Goal: Transaction & Acquisition: Purchase product/service

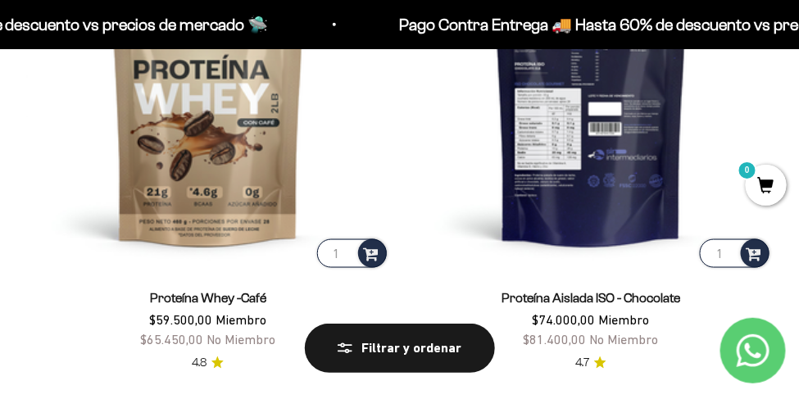
scroll to position [1860, 0]
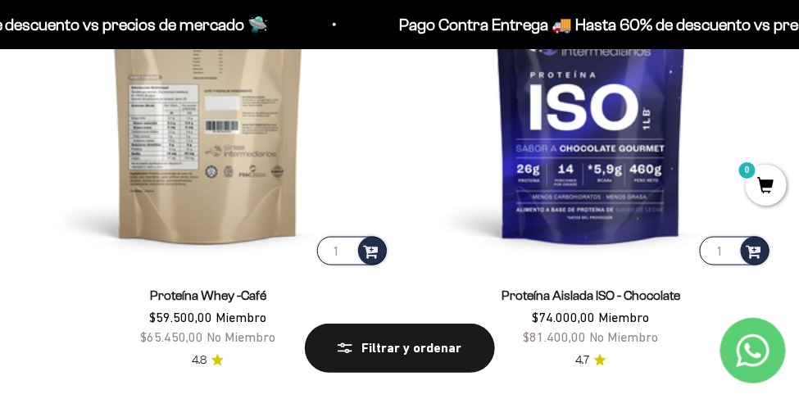
click at [240, 164] on img at bounding box center [208, 87] width 364 height 364
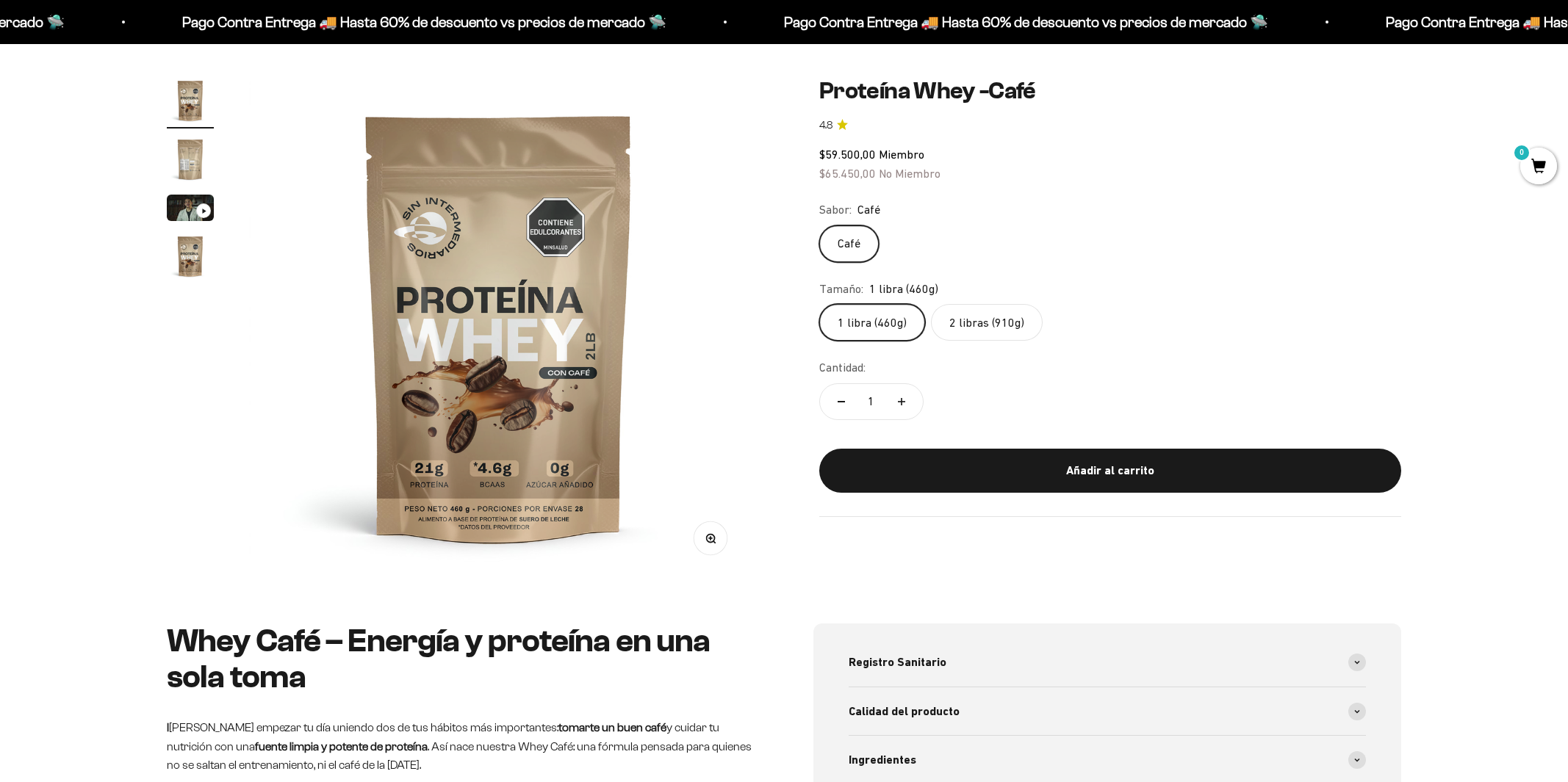
scroll to position [117, 0]
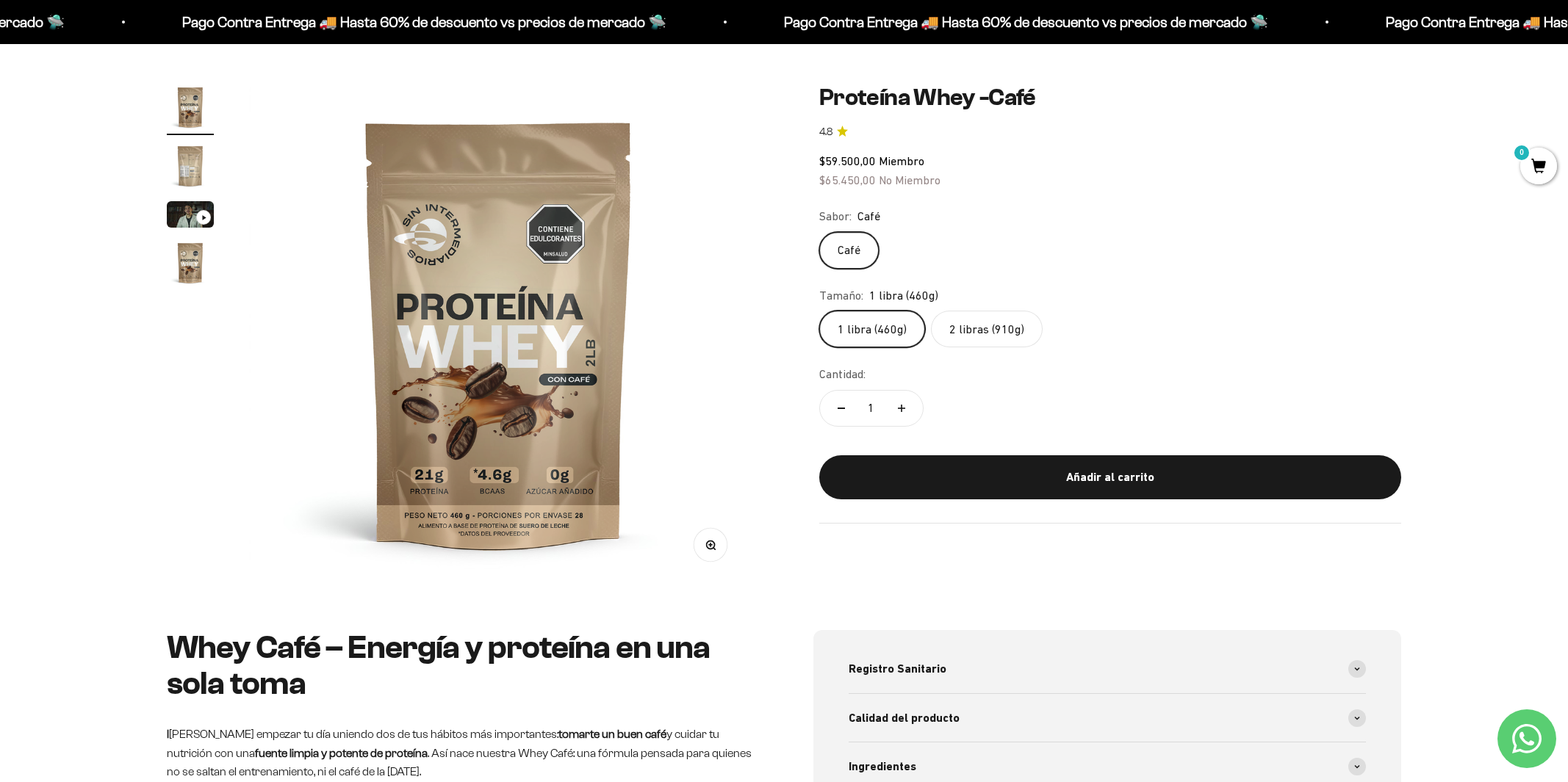
click at [716, 331] on label "2 libras (910g)" at bounding box center [987, 328] width 111 height 37
click at [716, 310] on input "2 libras (910g)" at bounding box center [818, 310] width 1 height 1
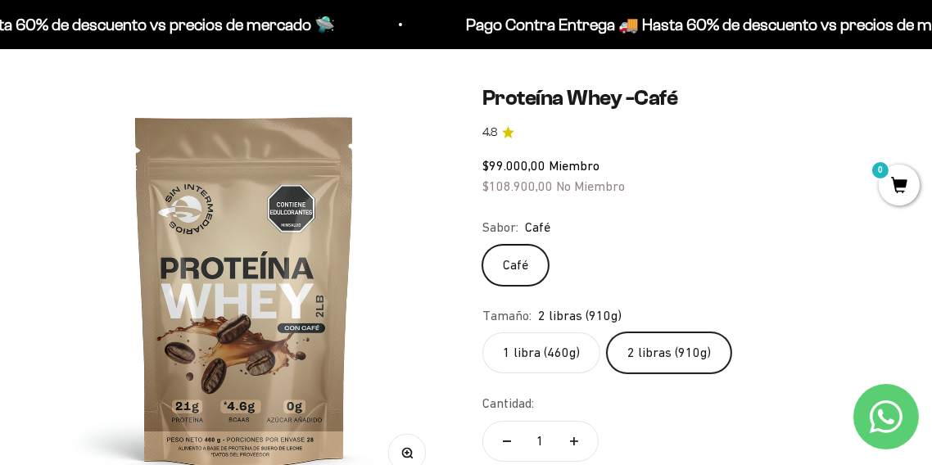
scroll to position [124, 0]
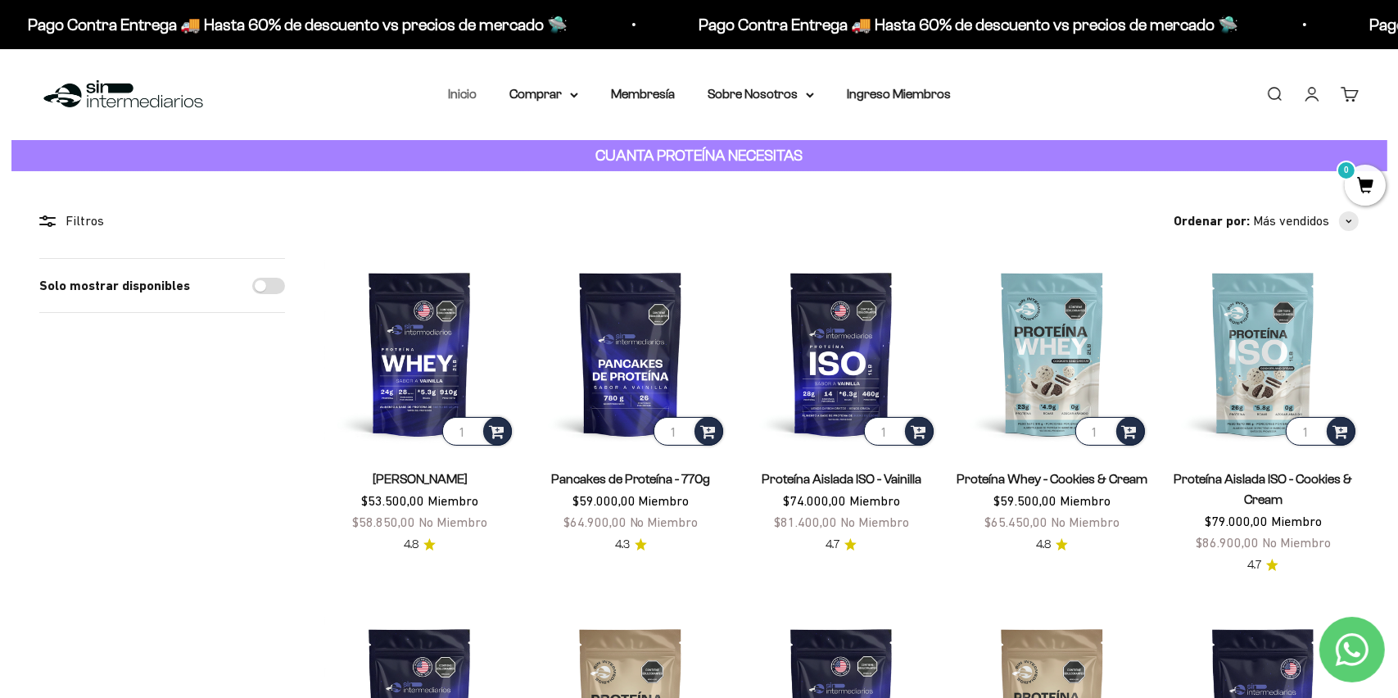
click at [459, 96] on link "Inicio" at bounding box center [462, 94] width 29 height 14
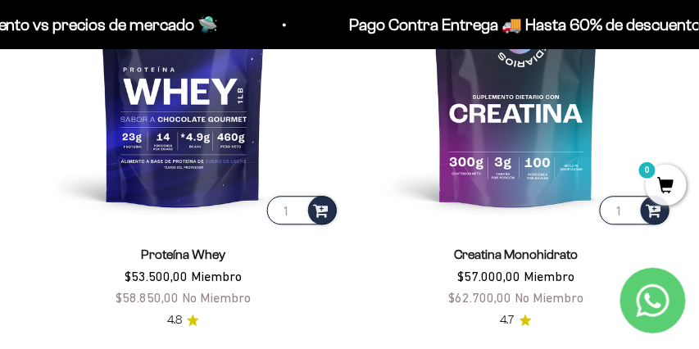
scroll to position [641, 0]
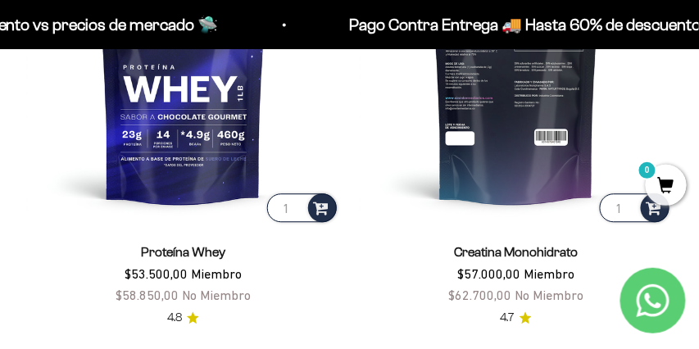
click at [529, 90] on img at bounding box center [517, 69] width 314 height 314
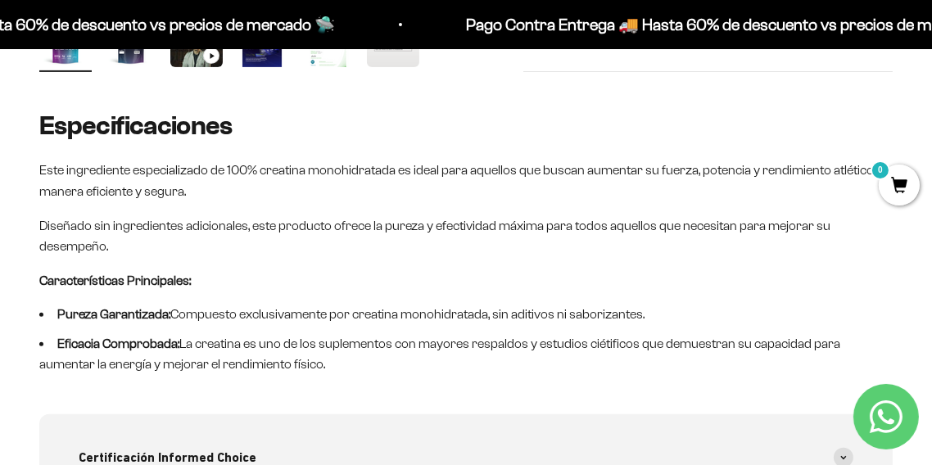
scroll to position [665, 0]
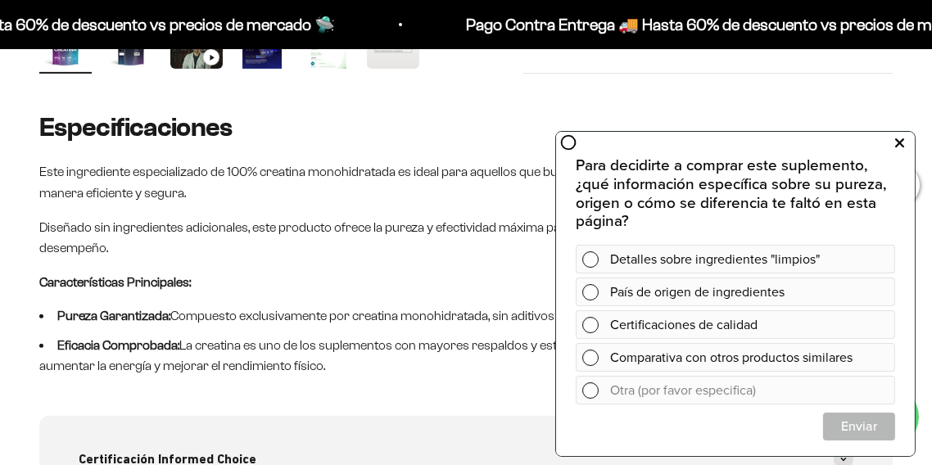
click at [698, 140] on icon at bounding box center [899, 142] width 9 height 21
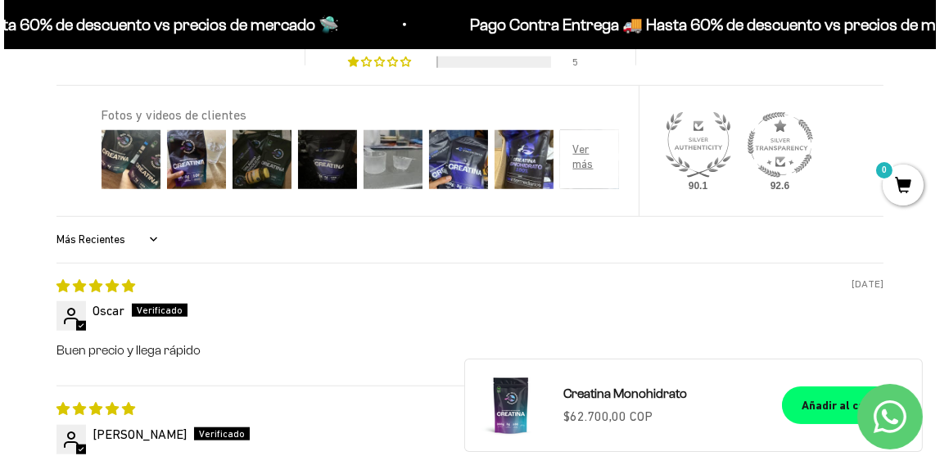
scroll to position [1666, 0]
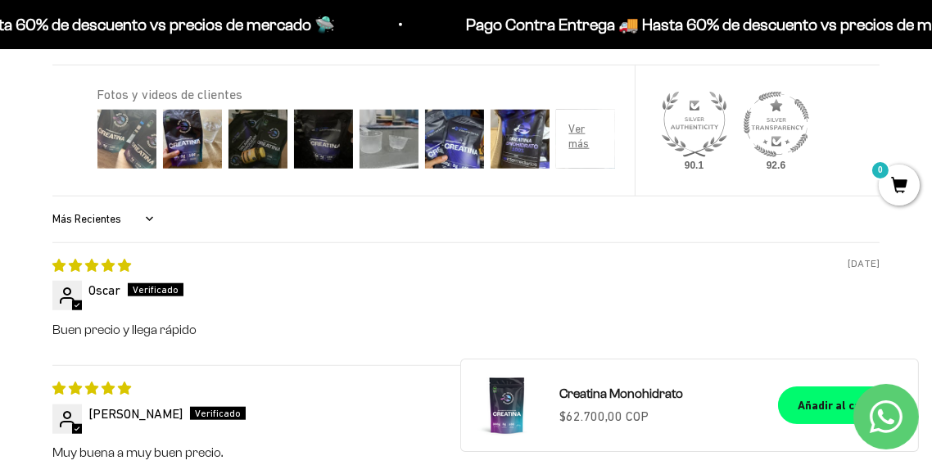
click at [152, 129] on img at bounding box center [127, 139] width 66 height 66
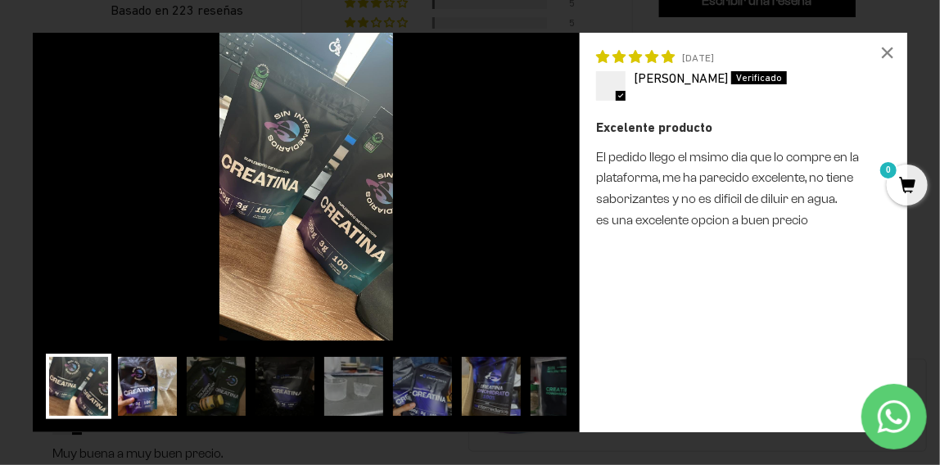
click at [135, 348] on img at bounding box center [148, 387] width 66 height 66
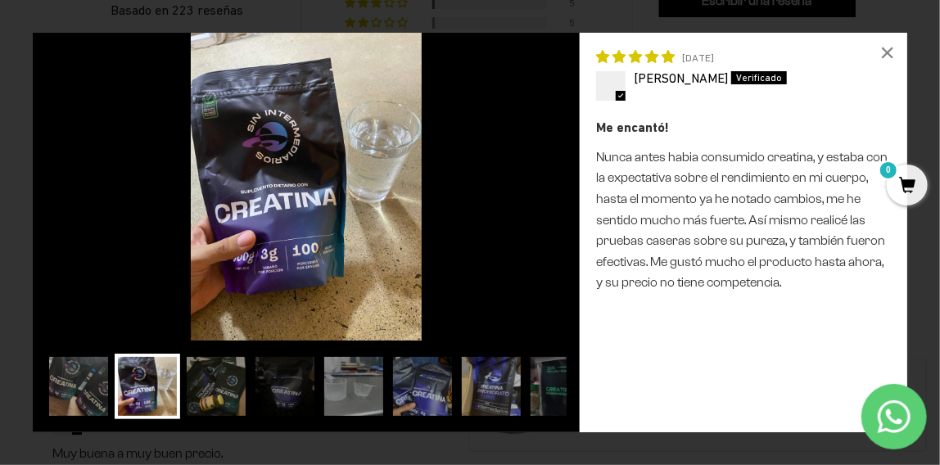
click at [233, 348] on img at bounding box center [216, 387] width 66 height 66
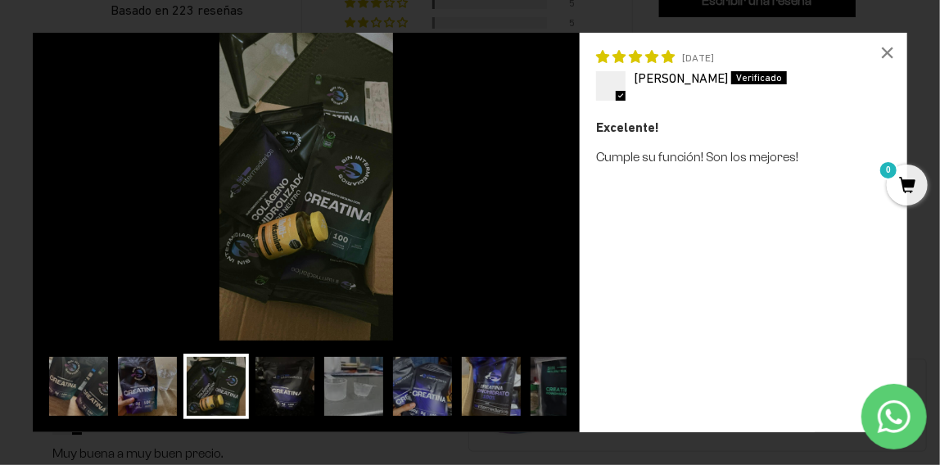
click at [275, 348] on img at bounding box center [285, 387] width 66 height 66
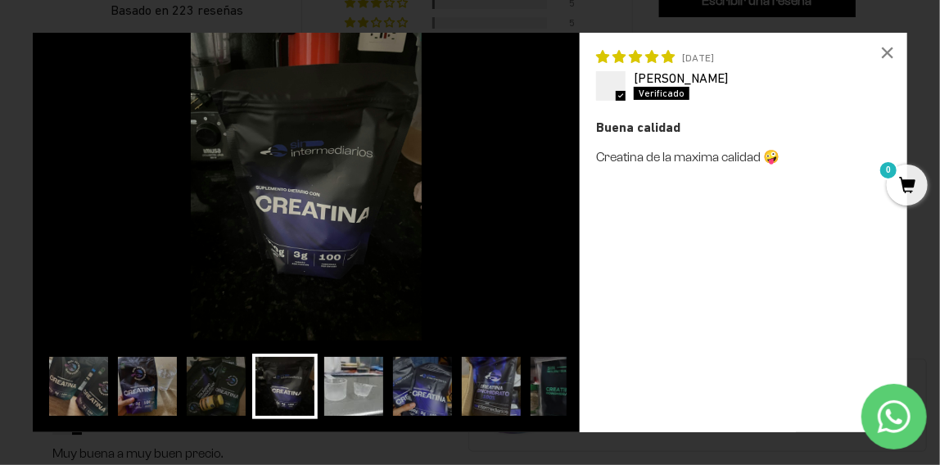
click at [327, 348] on img at bounding box center [354, 387] width 66 height 66
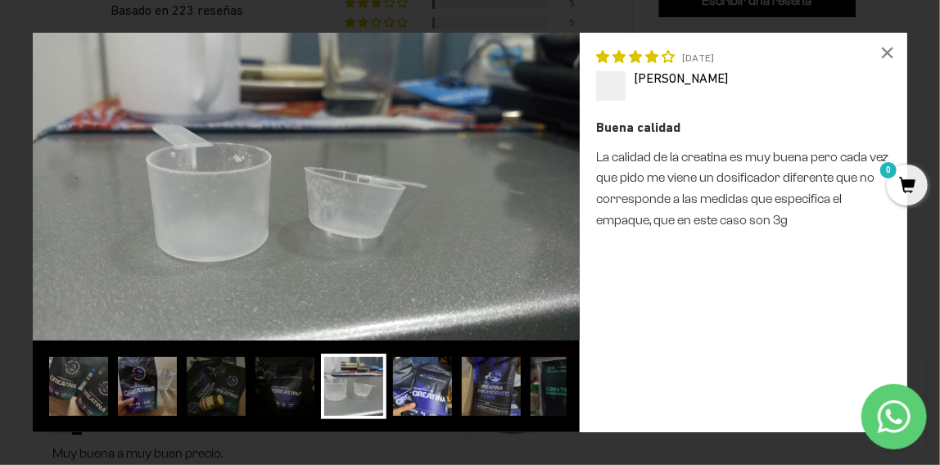
click at [446, 348] on img at bounding box center [423, 387] width 66 height 66
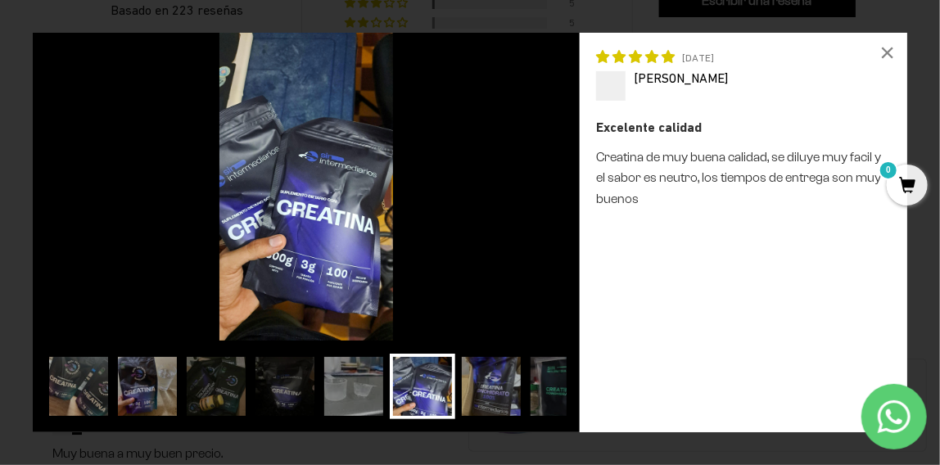
scroll to position [0, 2]
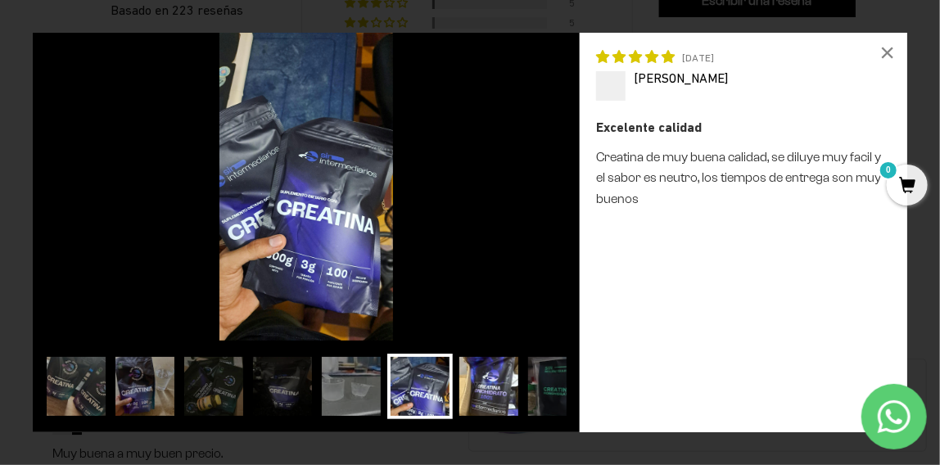
click at [474, 348] on img at bounding box center [489, 387] width 66 height 66
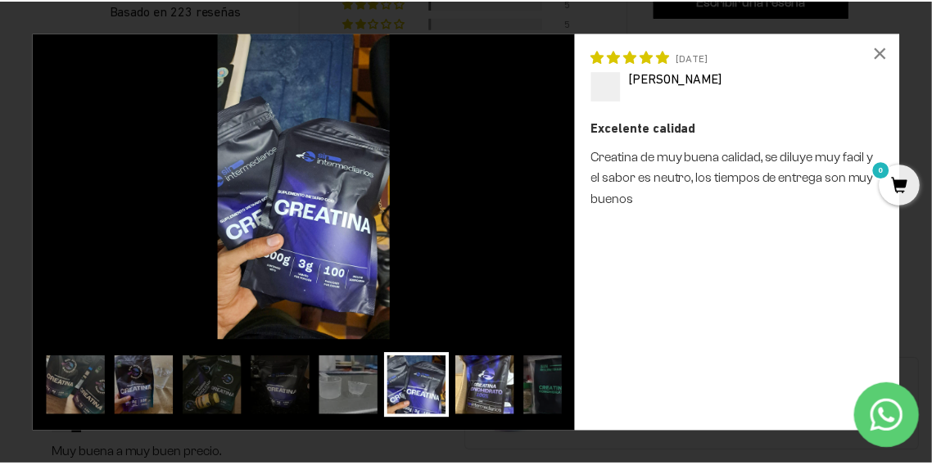
scroll to position [0, 25]
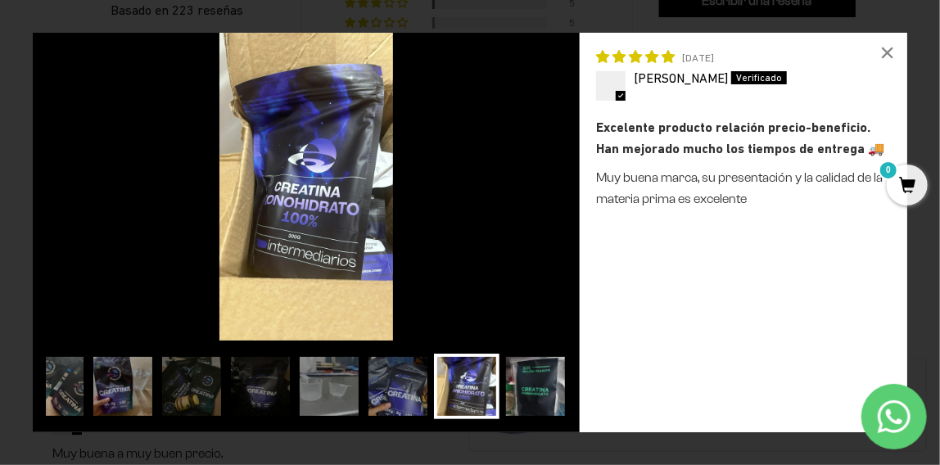
click at [522, 348] on img at bounding box center [536, 387] width 66 height 66
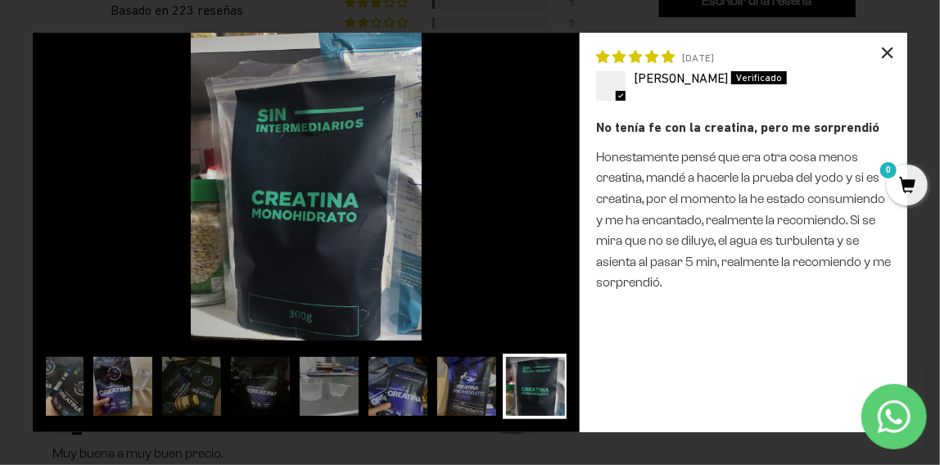
click at [698, 61] on div "×" at bounding box center [887, 52] width 39 height 39
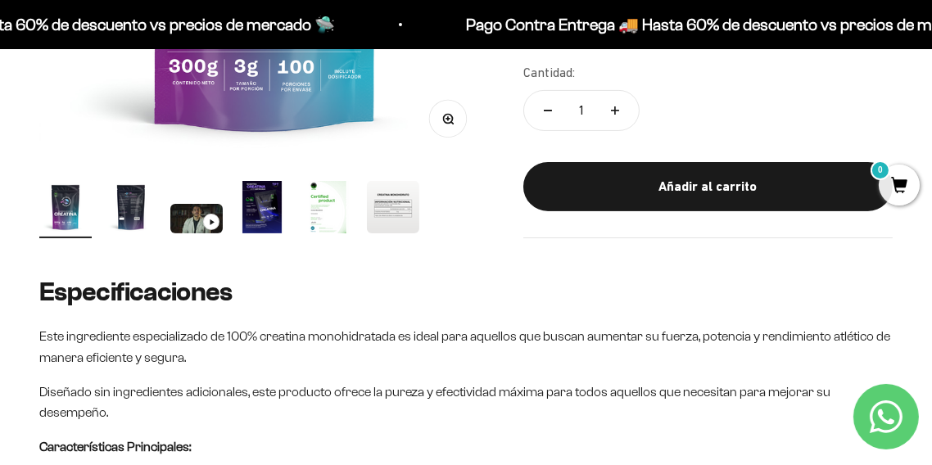
scroll to position [501, 0]
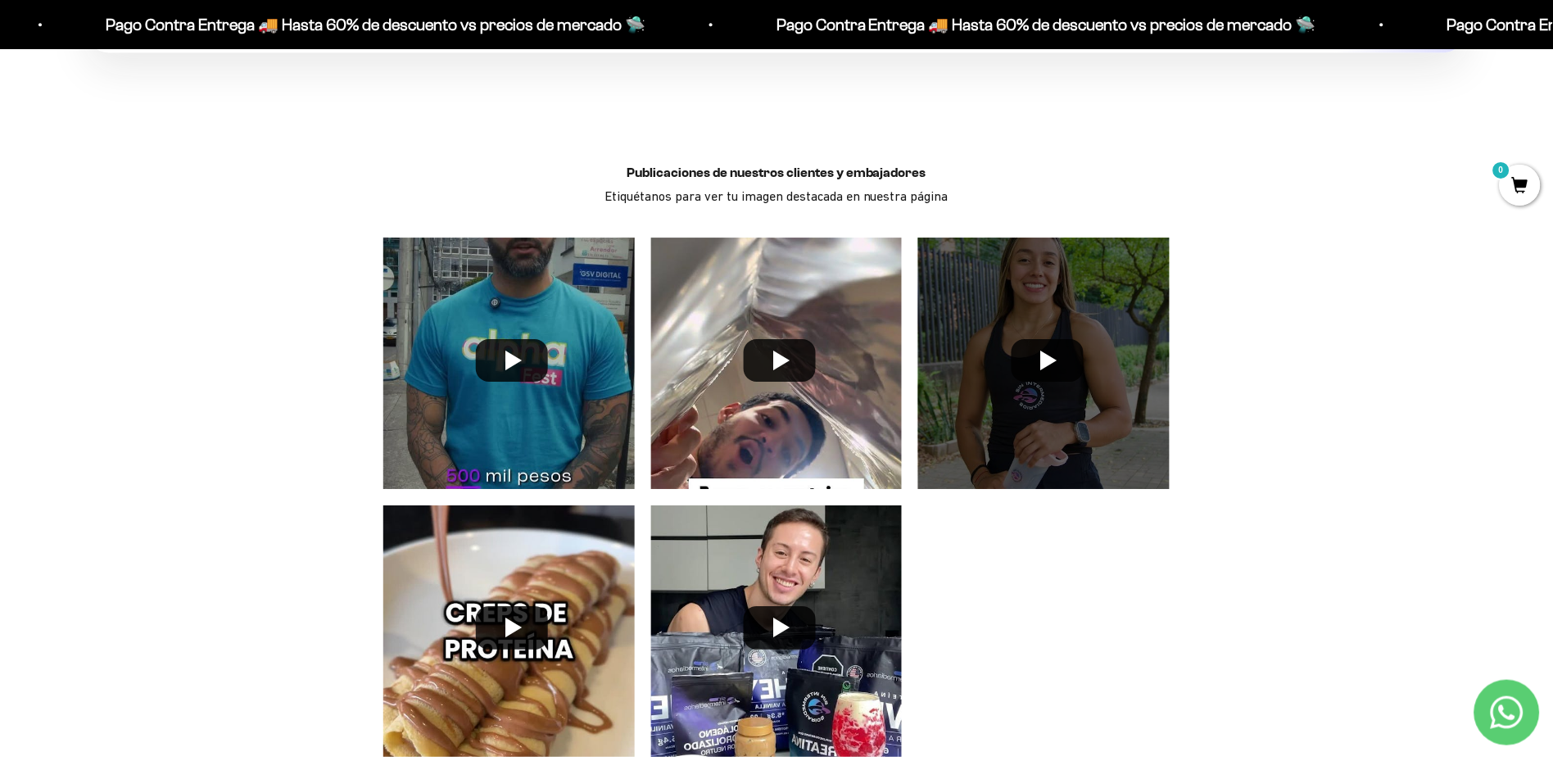
scroll to position [4828, 0]
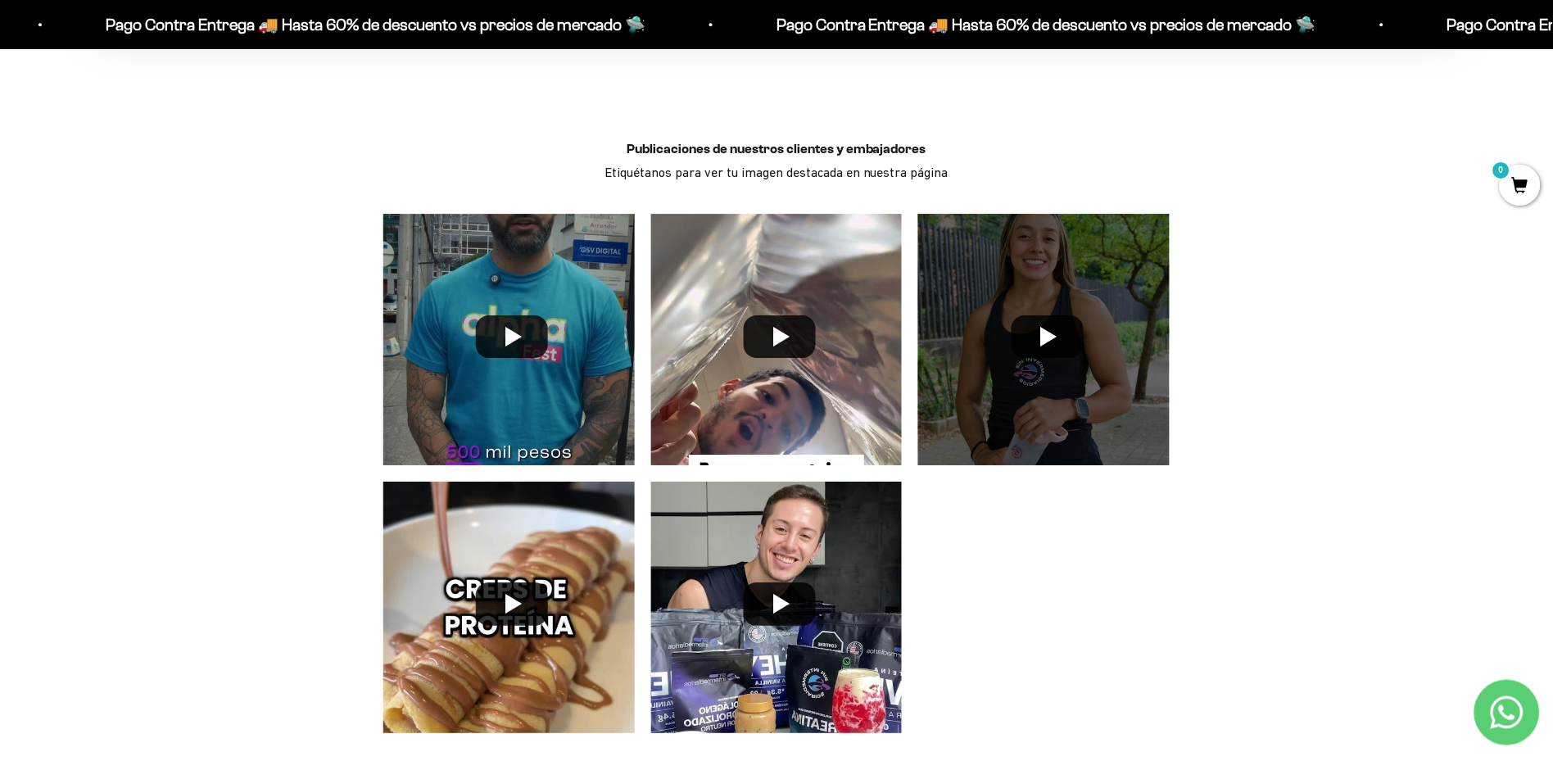
click at [939, 325] on div at bounding box center [1044, 340] width 268 height 268
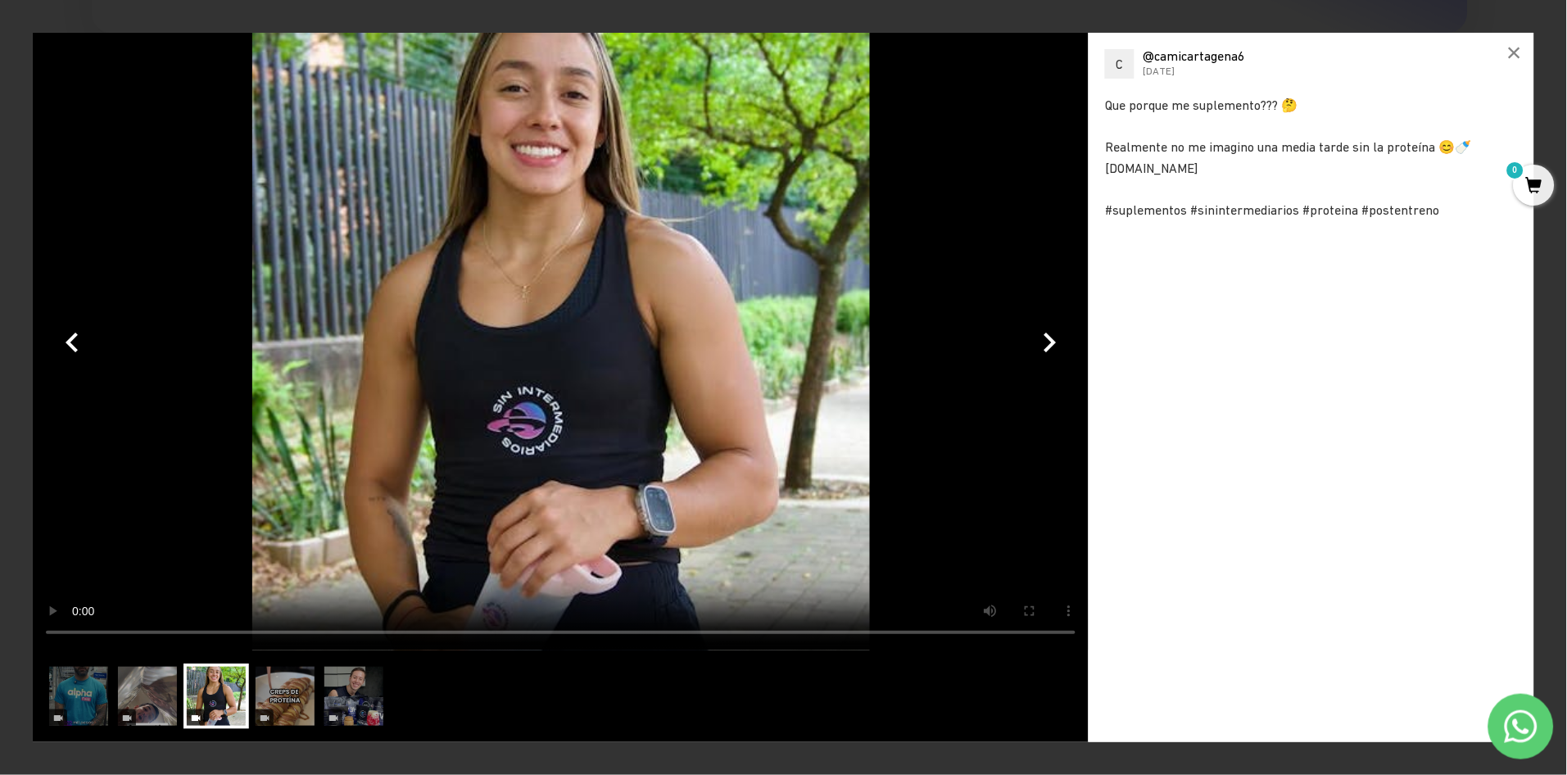
click at [461, 408] on video at bounding box center [561, 342] width 1056 height 618
click at [541, 327] on video at bounding box center [561, 342] width 1056 height 618
click at [939, 54] on div "×" at bounding box center [1514, 52] width 39 height 39
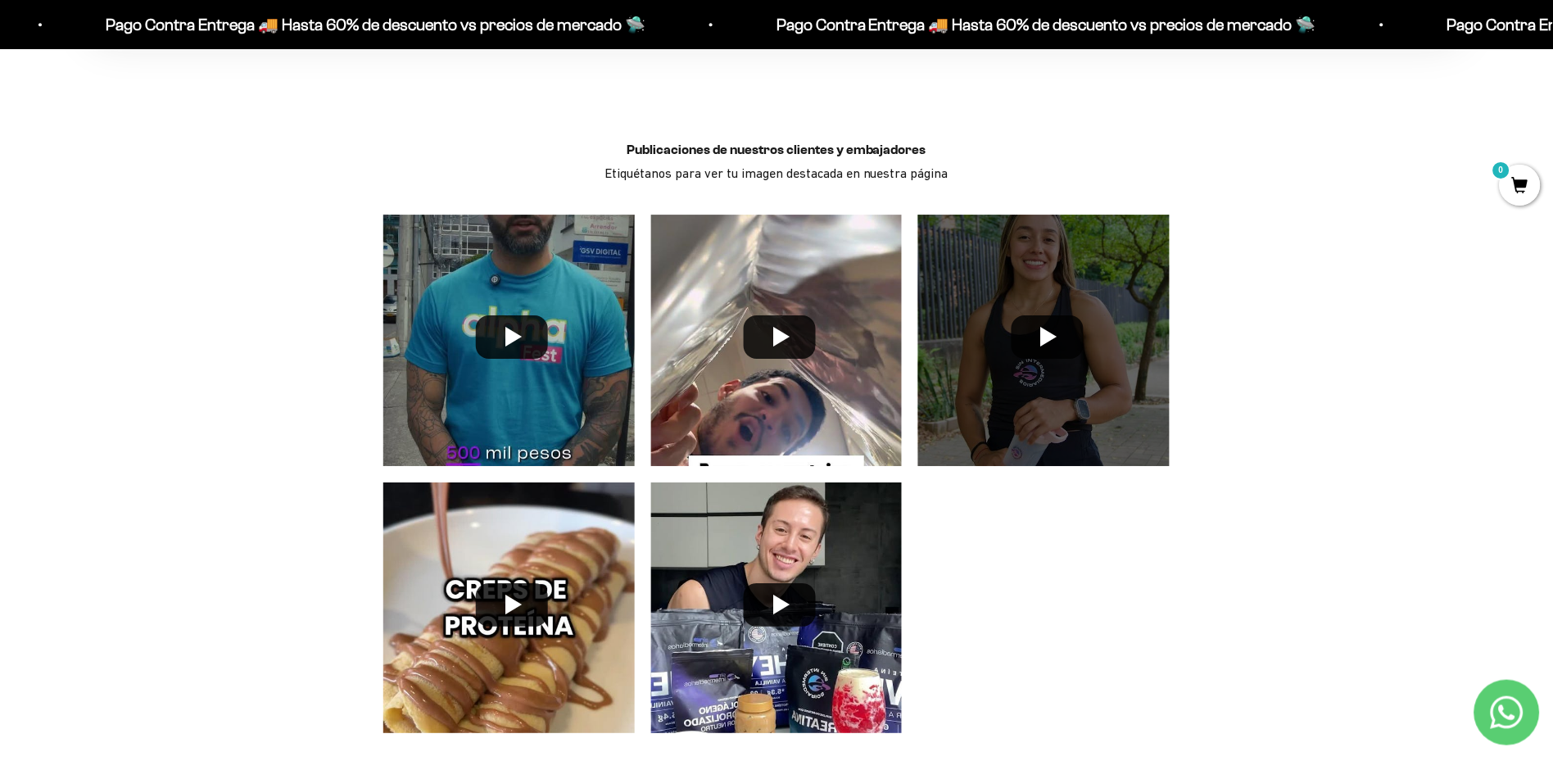
click at [939, 309] on div at bounding box center [1044, 340] width 268 height 268
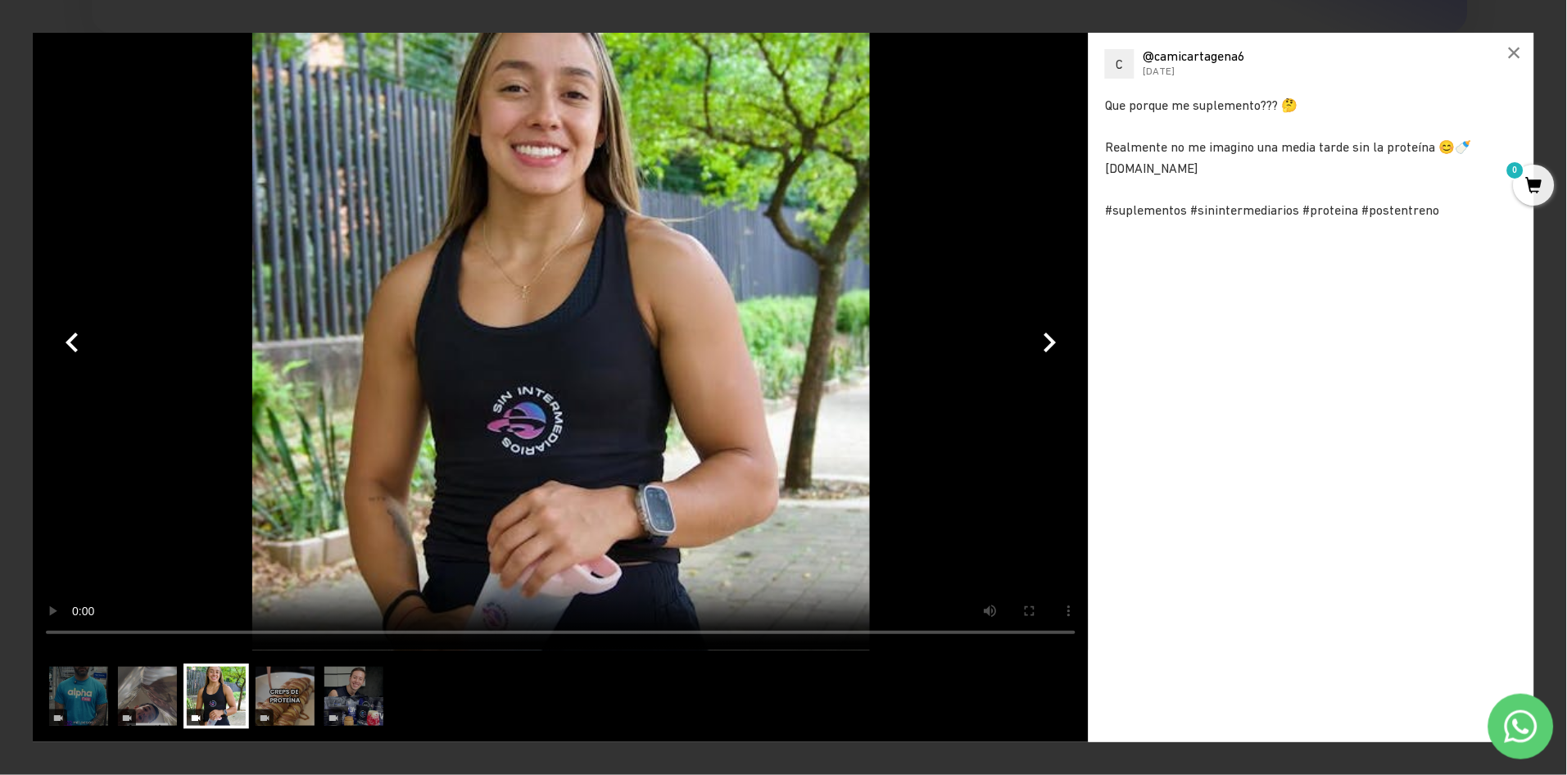
click at [517, 378] on video at bounding box center [561, 342] width 1056 height 618
click at [939, 347] on button "button" at bounding box center [1048, 341] width 39 height 39
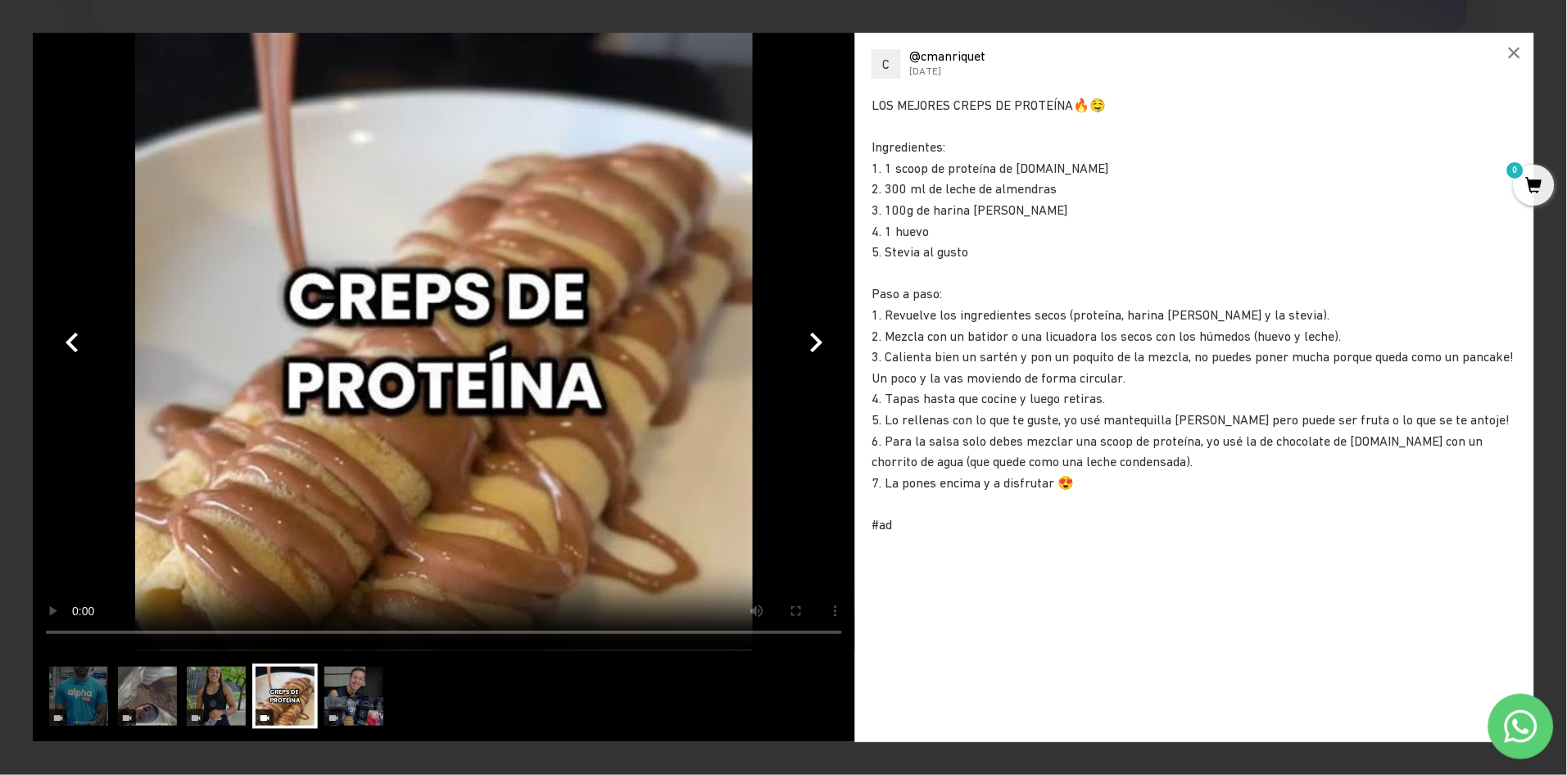
click at [70, 342] on button "button" at bounding box center [71, 341] width 39 height 39
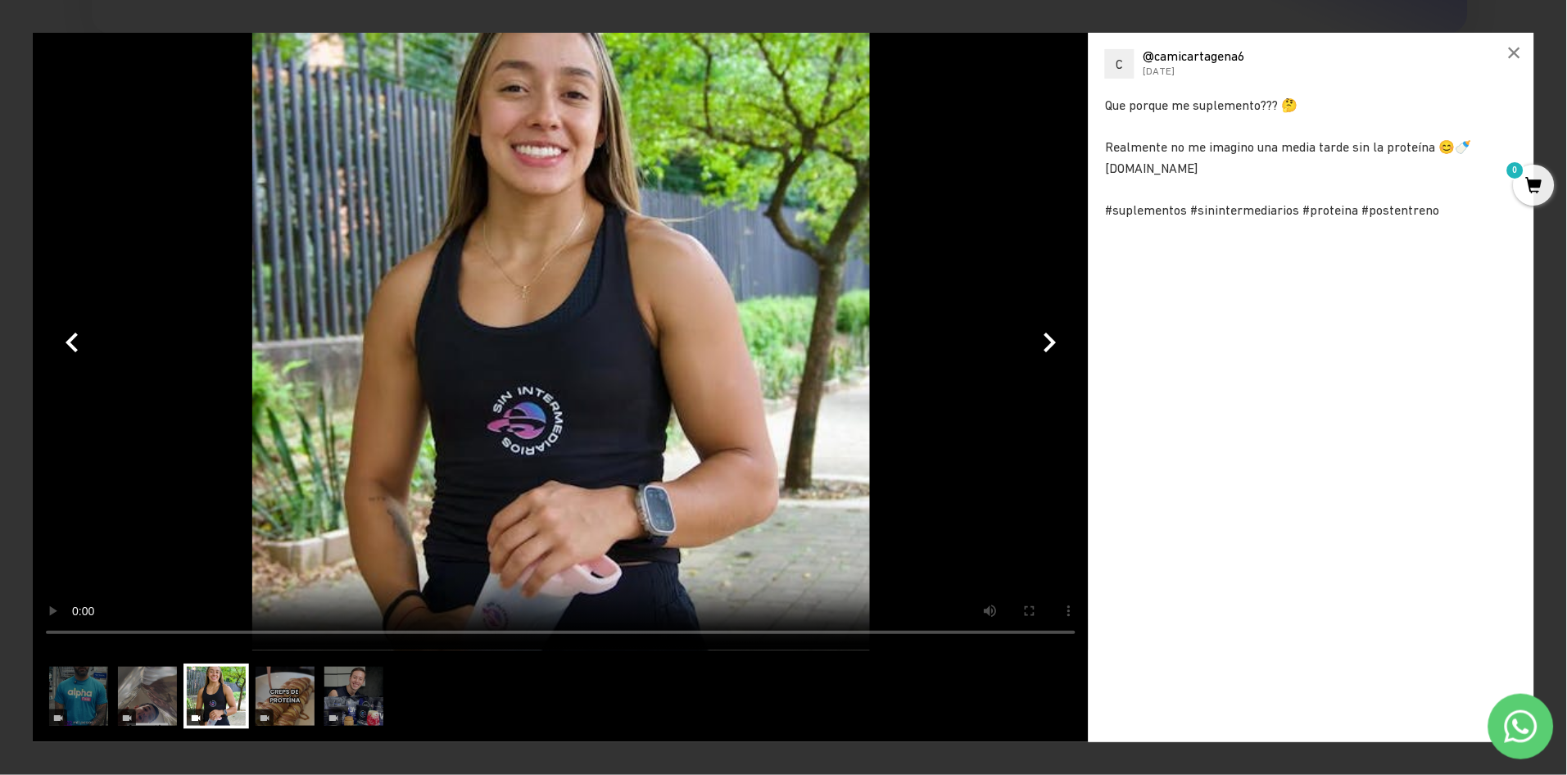
click at [939, 39] on div "×" at bounding box center [1514, 52] width 39 height 39
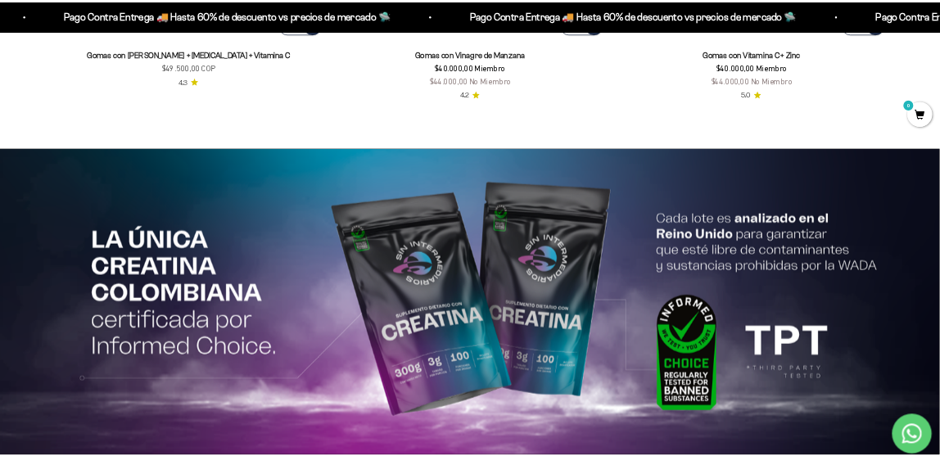
scroll to position [0, 0]
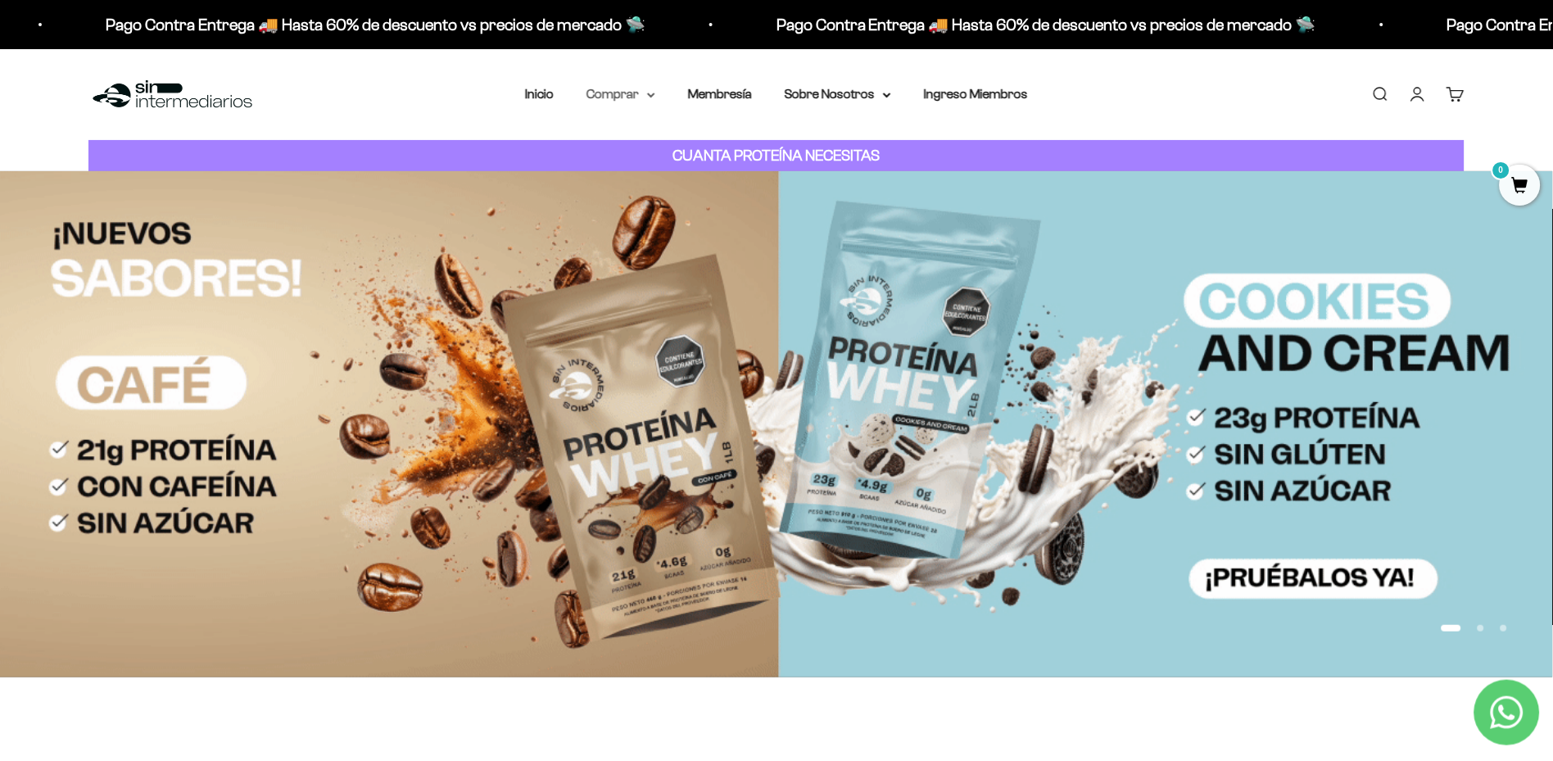
click at [654, 94] on icon at bounding box center [651, 94] width 7 height 3
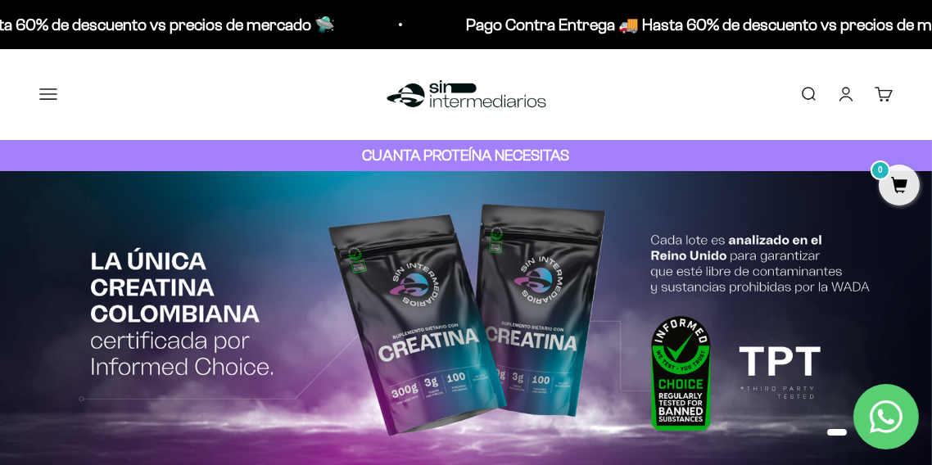
click at [57, 91] on button "Menú" at bounding box center [48, 94] width 18 height 18
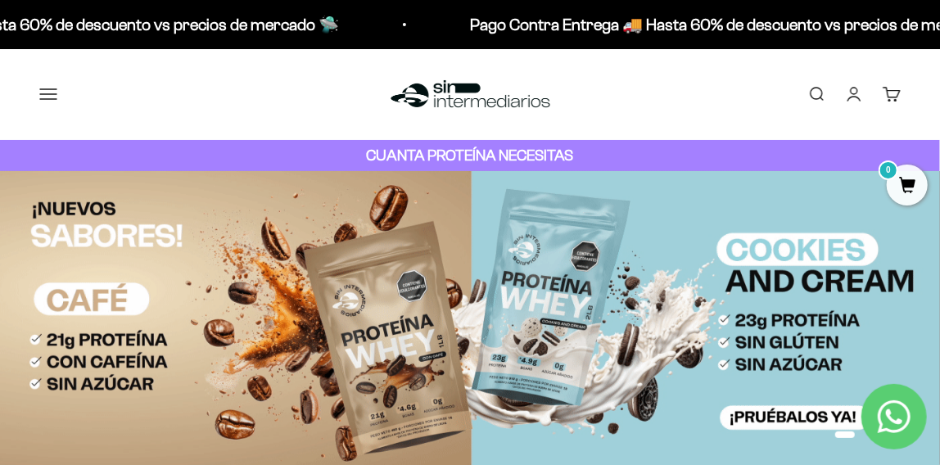
click at [0, 0] on span "Comprar" at bounding box center [0, 0] width 0 height 0
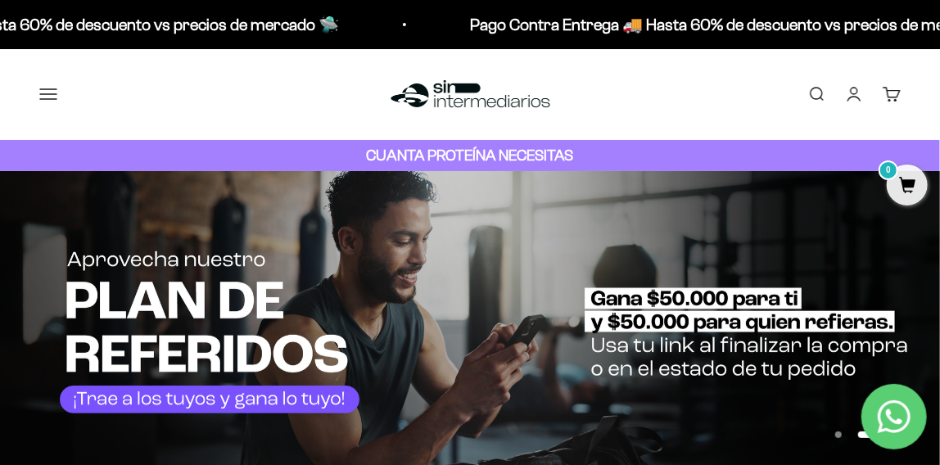
click at [0, 0] on span "Todos Los Productos" at bounding box center [0, 0] width 0 height 0
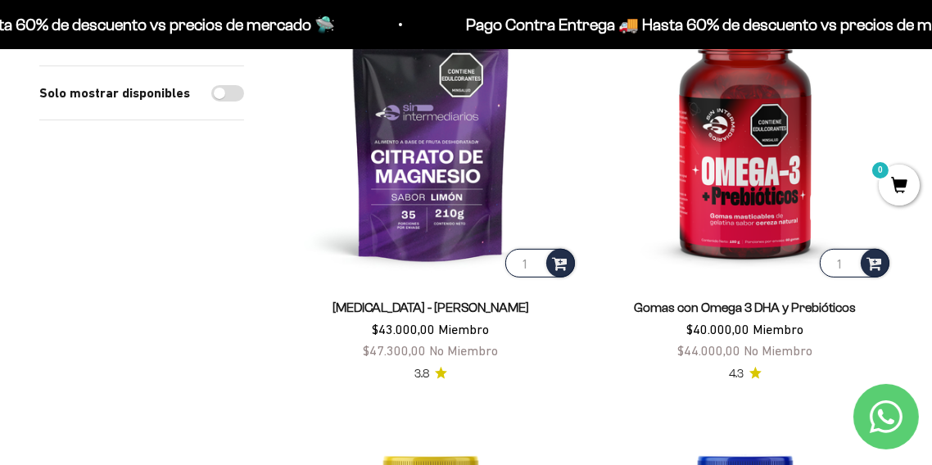
scroll to position [727, 0]
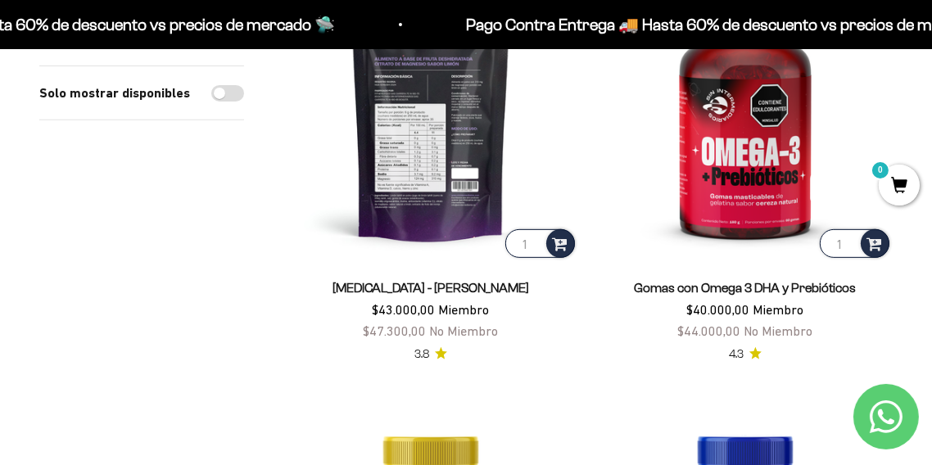
click at [416, 179] on img at bounding box center [430, 113] width 295 height 295
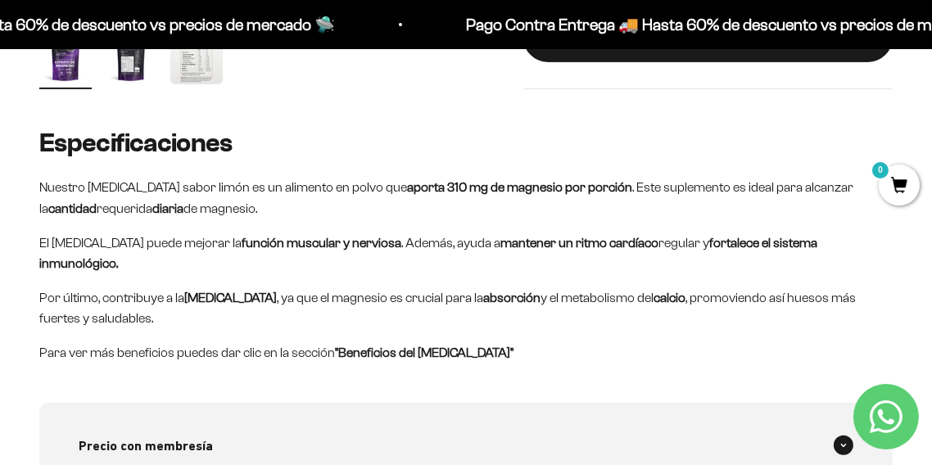
scroll to position [709, 0]
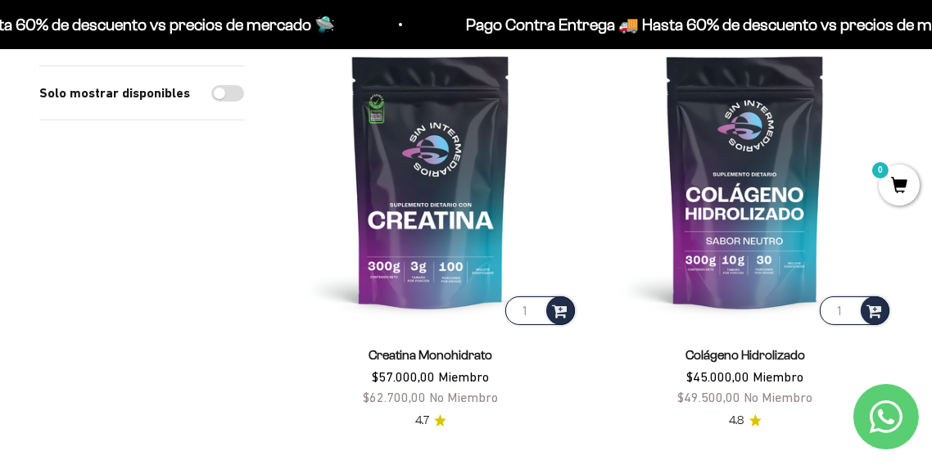
scroll to position [209, 0]
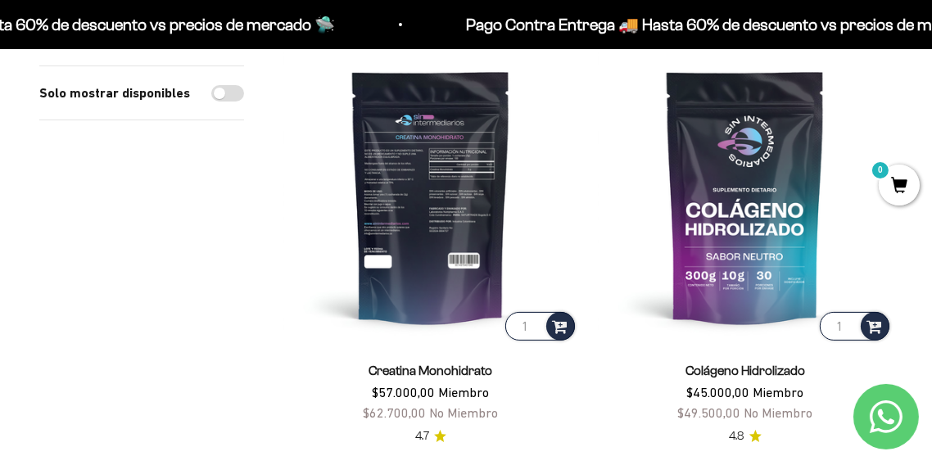
click at [405, 183] on img at bounding box center [430, 196] width 295 height 295
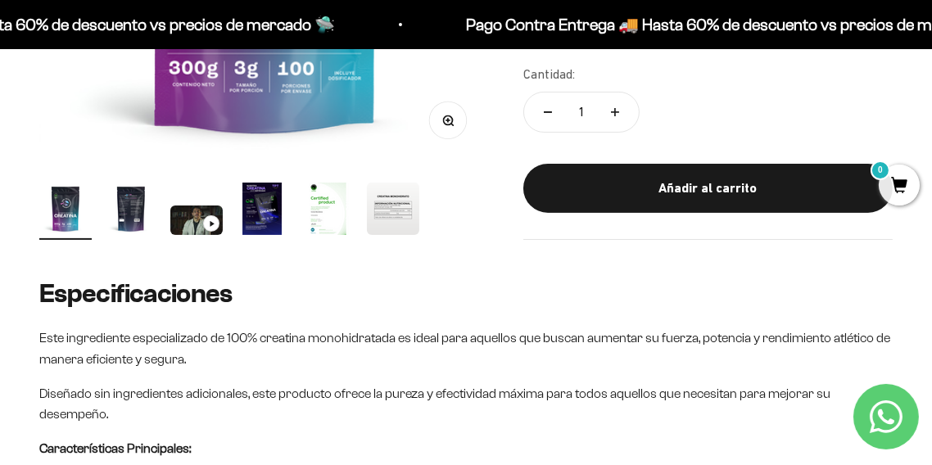
scroll to position [527, 0]
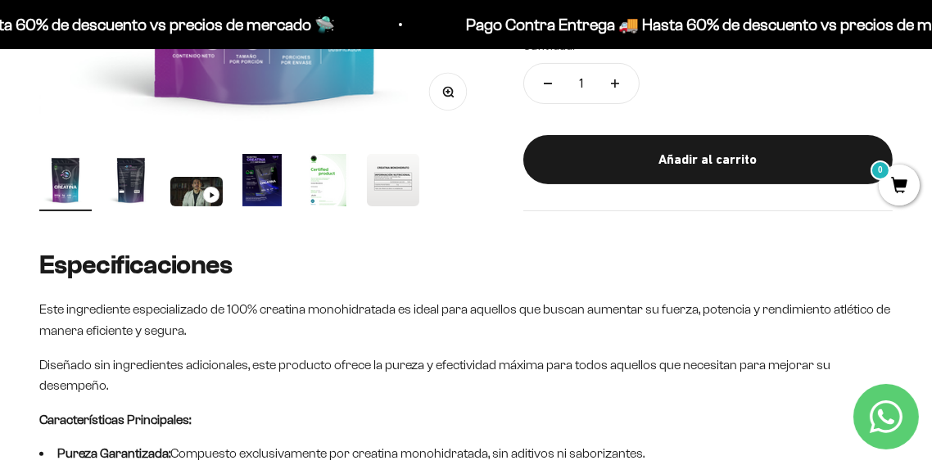
click at [197, 184] on img "Ir al artículo 3" at bounding box center [196, 191] width 52 height 29
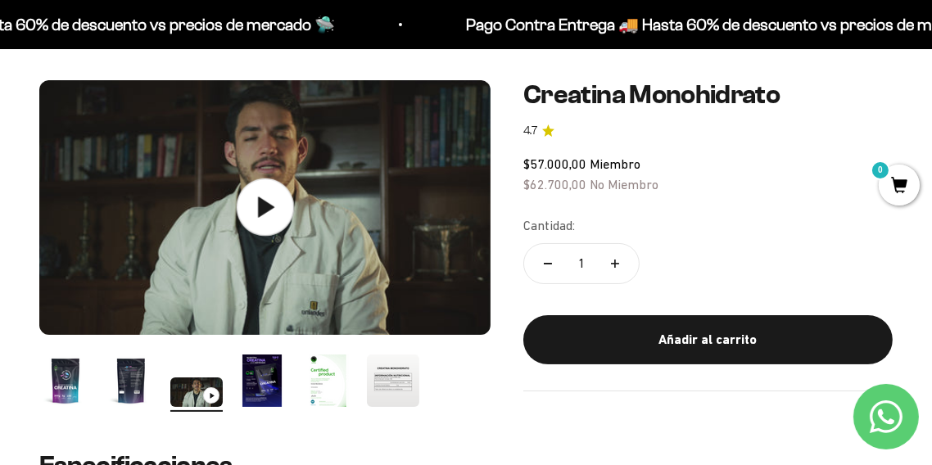
scroll to position [127, 0]
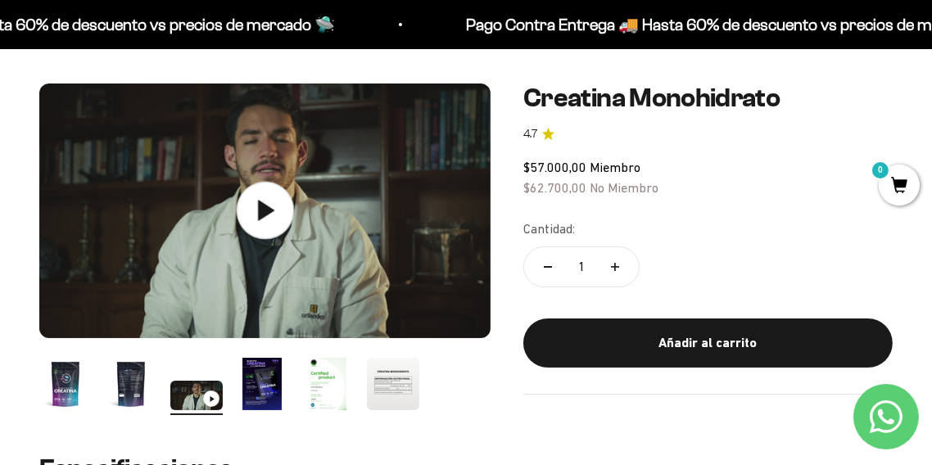
click at [248, 201] on icon at bounding box center [265, 210] width 57 height 57
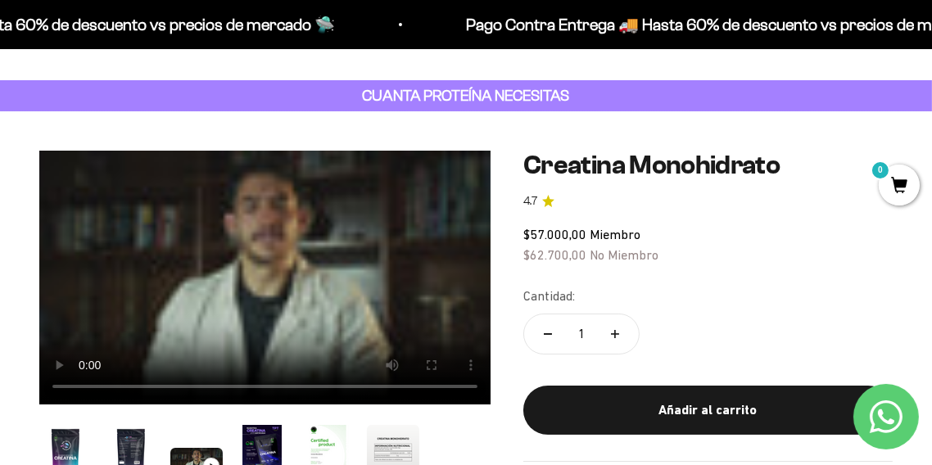
scroll to position [72, 0]
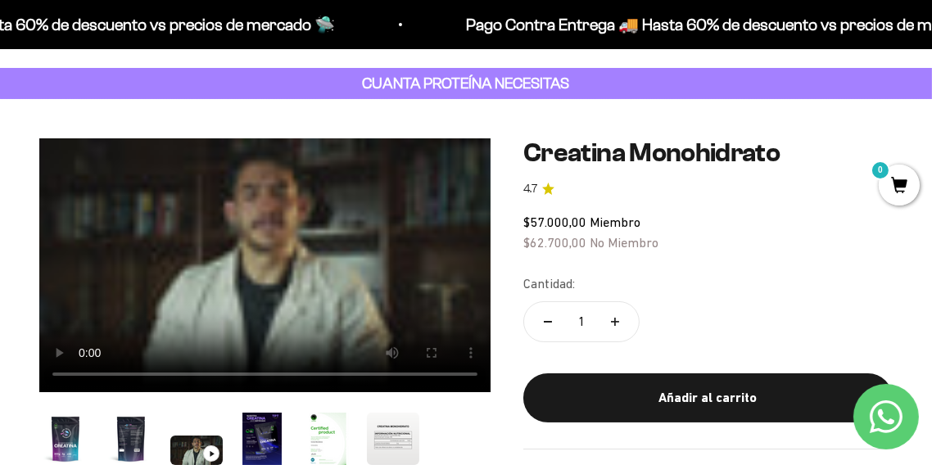
click at [392, 226] on video "Creatina Monohidrato" at bounding box center [264, 265] width 451 height 254
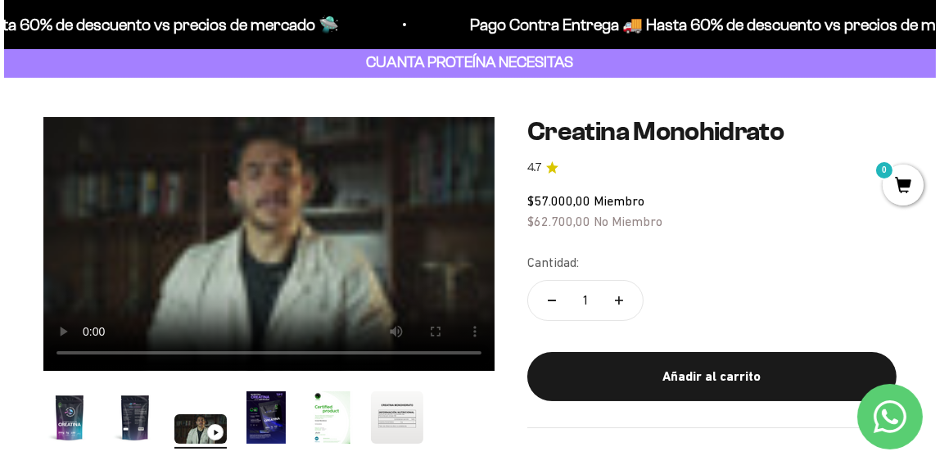
scroll to position [109, 0]
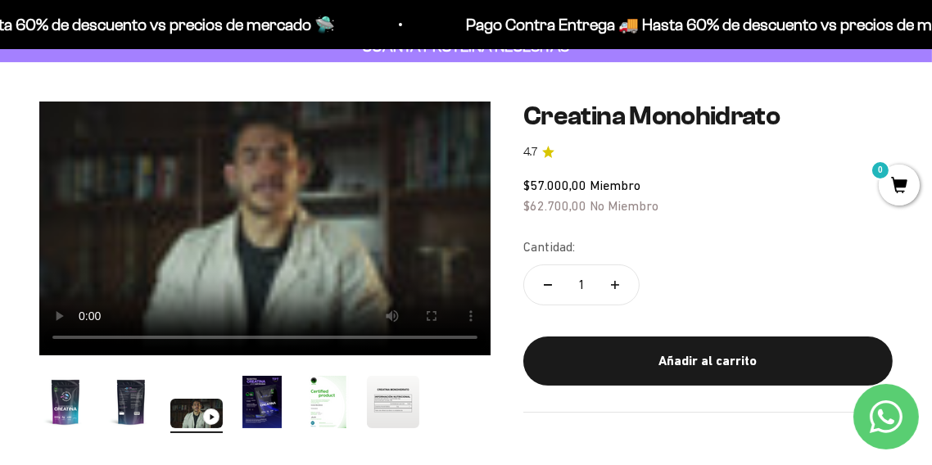
click at [337, 211] on video "Creatina Monohidrato" at bounding box center [264, 229] width 451 height 254
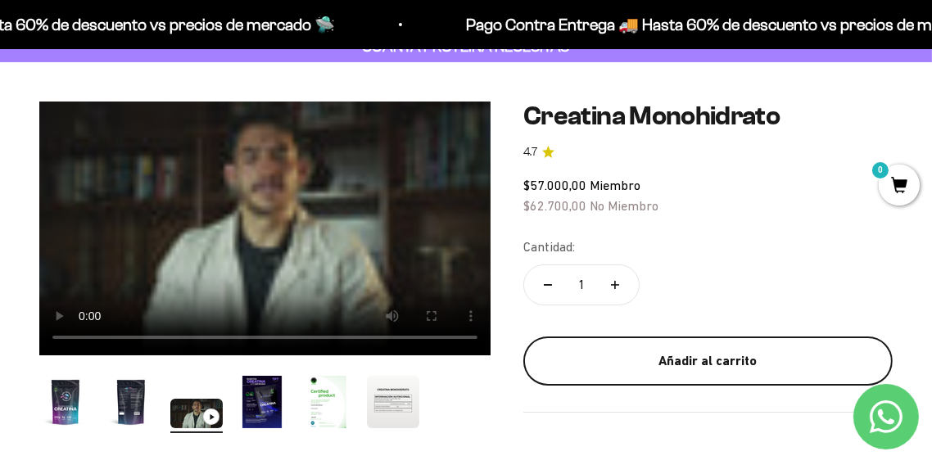
click at [684, 354] on div "Añadir al carrito" at bounding box center [708, 361] width 304 height 21
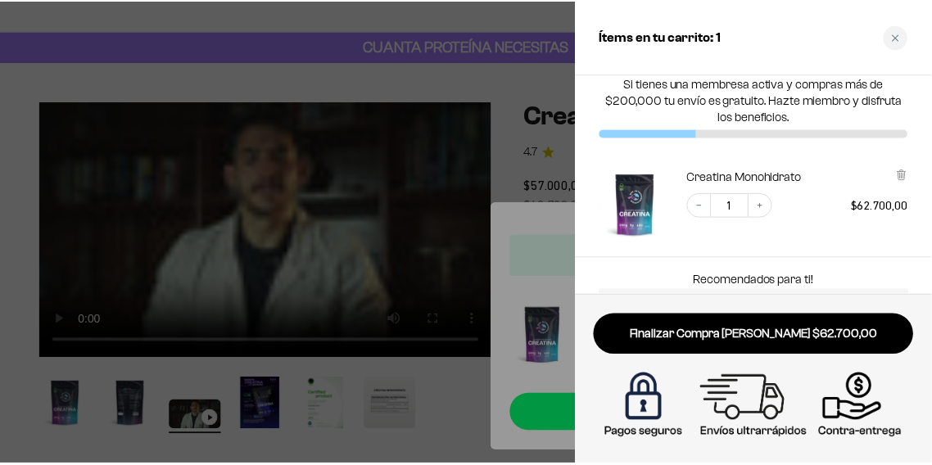
scroll to position [0, 0]
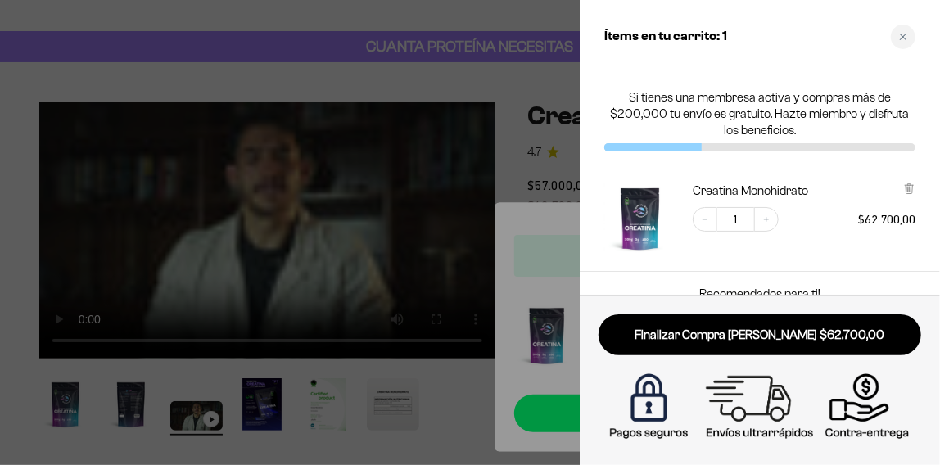
click at [441, 23] on div at bounding box center [470, 232] width 940 height 465
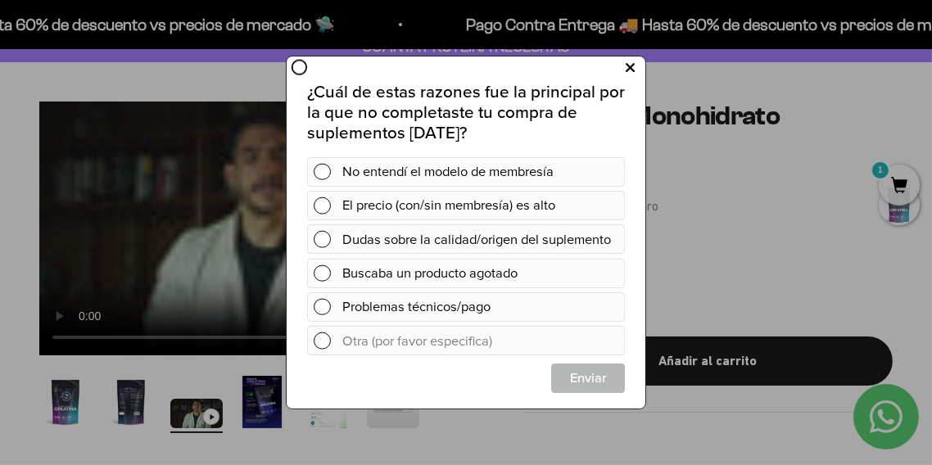
click at [628, 62] on icon at bounding box center [629, 68] width 9 height 22
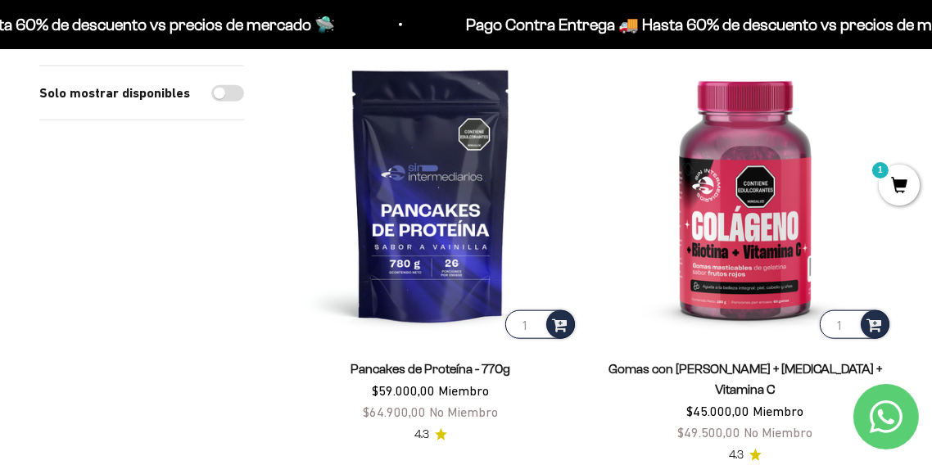
scroll to position [1975, 0]
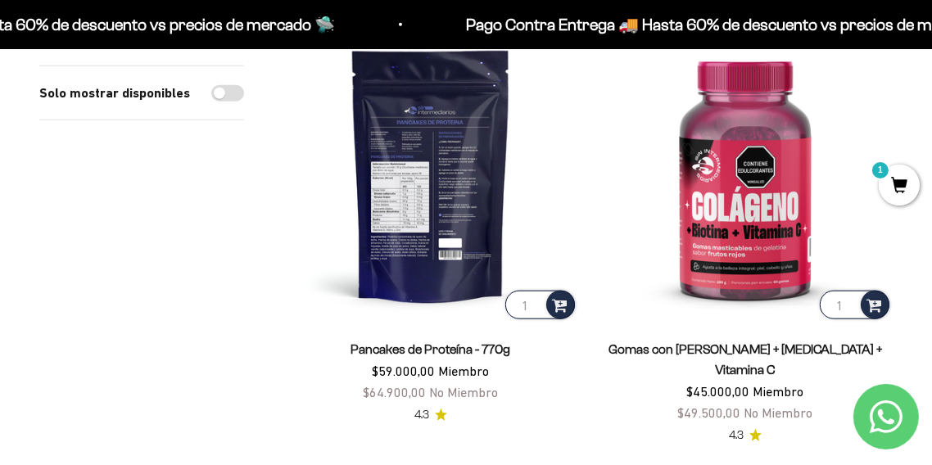
click at [445, 206] on img at bounding box center [430, 175] width 295 height 295
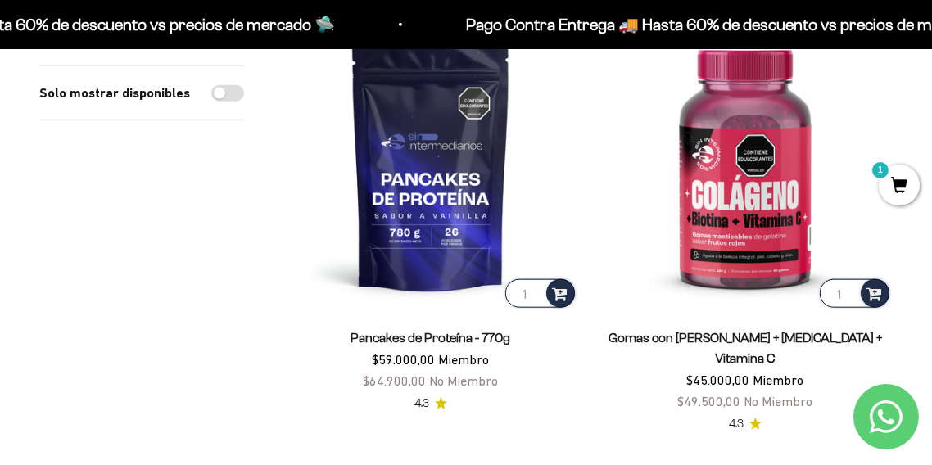
scroll to position [1993, 0]
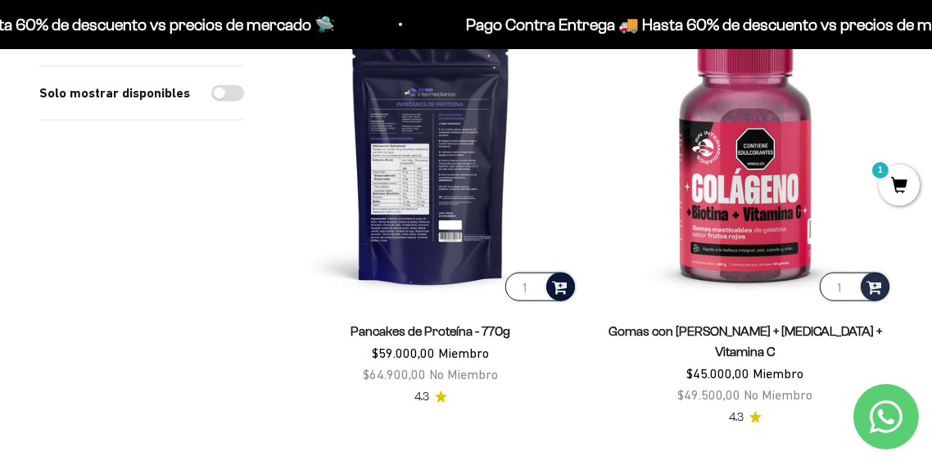
click at [552, 283] on span at bounding box center [560, 286] width 16 height 19
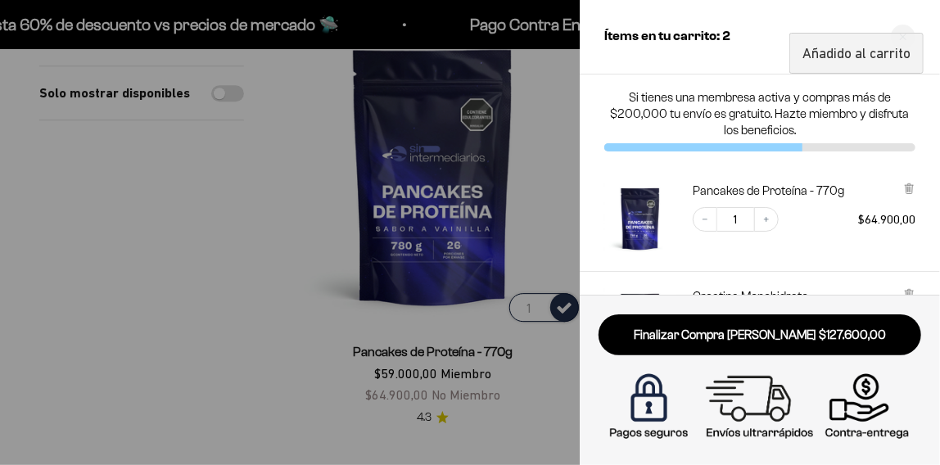
click at [253, 129] on div at bounding box center [470, 232] width 940 height 465
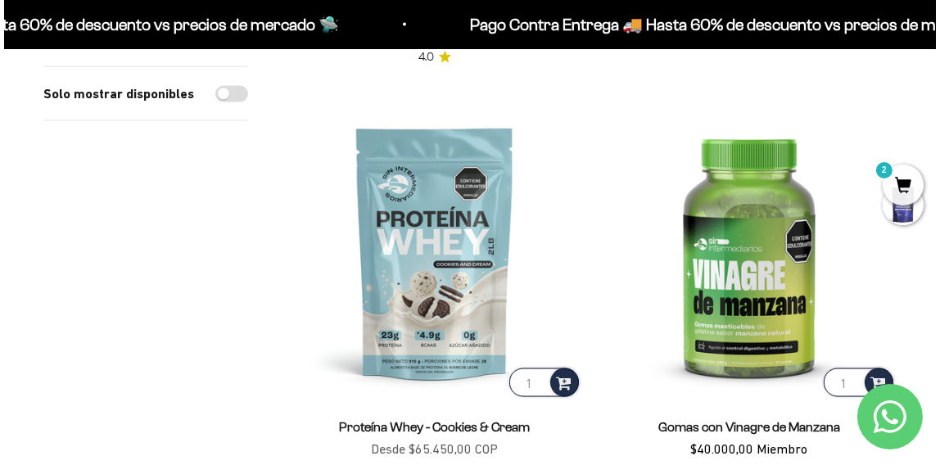
scroll to position [2794, 0]
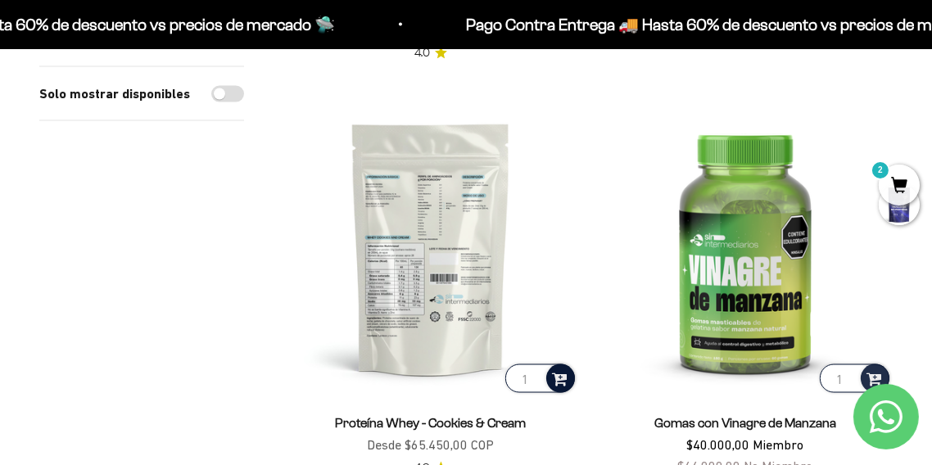
click at [563, 369] on span at bounding box center [560, 378] width 16 height 19
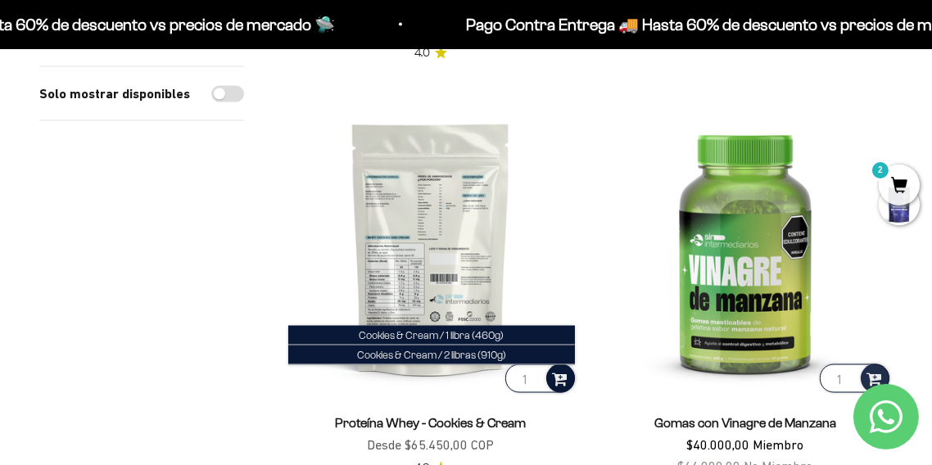
click at [554, 369] on span at bounding box center [560, 378] width 16 height 19
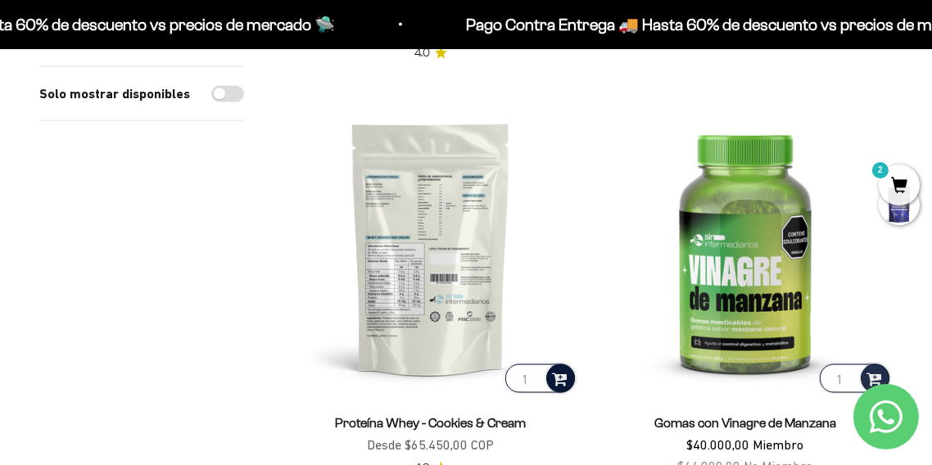
click at [559, 369] on span at bounding box center [560, 378] width 16 height 19
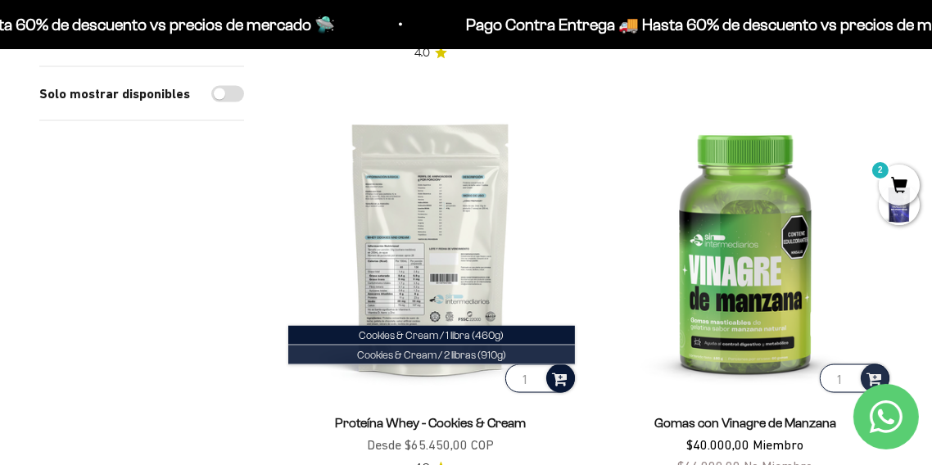
click at [460, 349] on span "Cookies & Cream / 2 libras (910g)" at bounding box center [431, 355] width 149 height 12
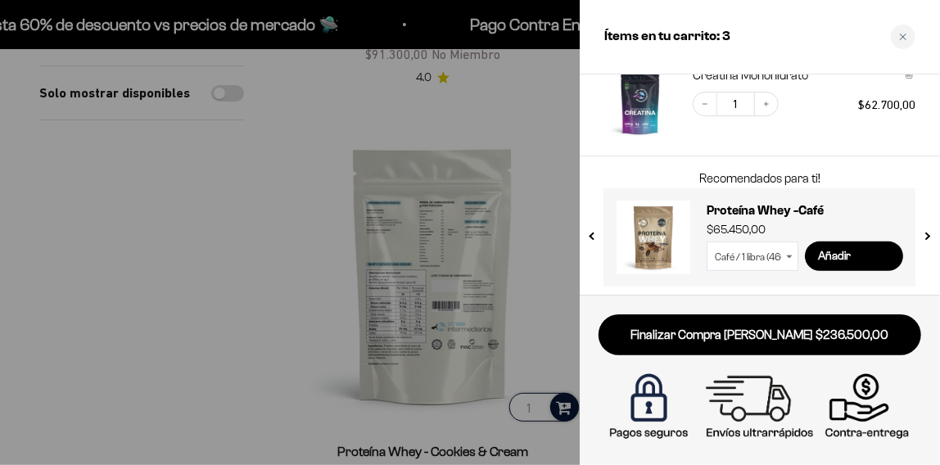
scroll to position [314, 0]
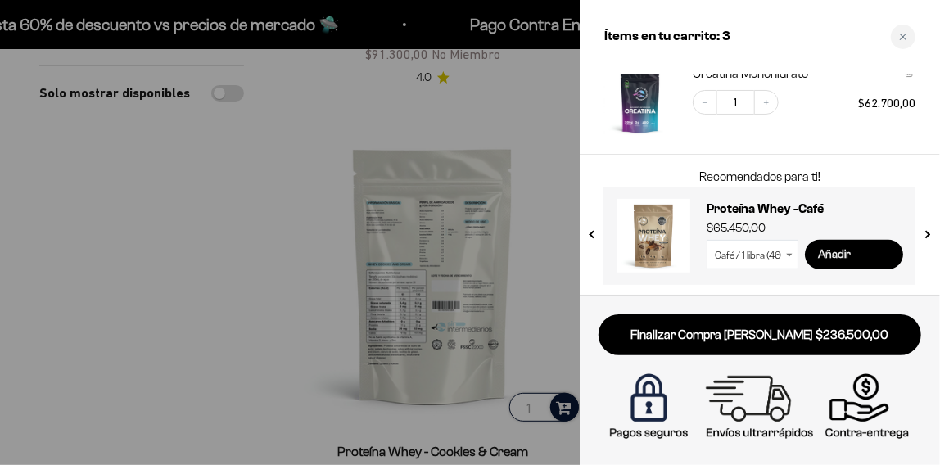
click at [844, 253] on input "Añadir" at bounding box center [854, 254] width 98 height 29
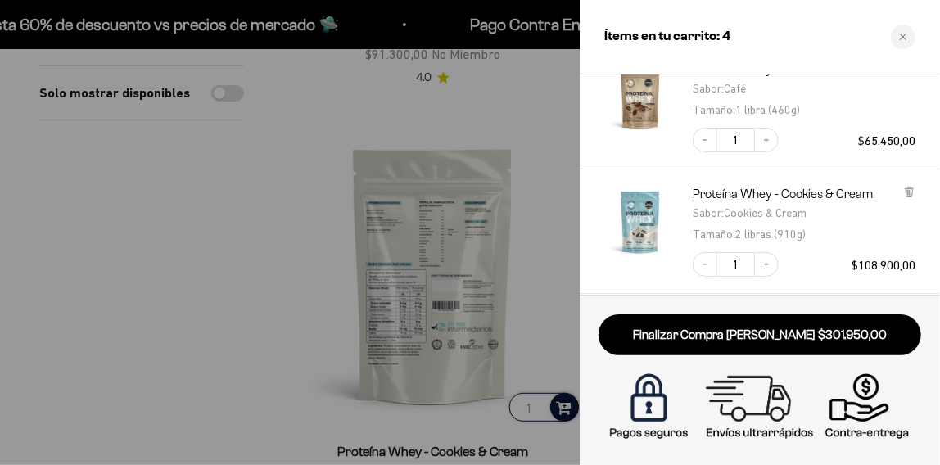
scroll to position [91, 0]
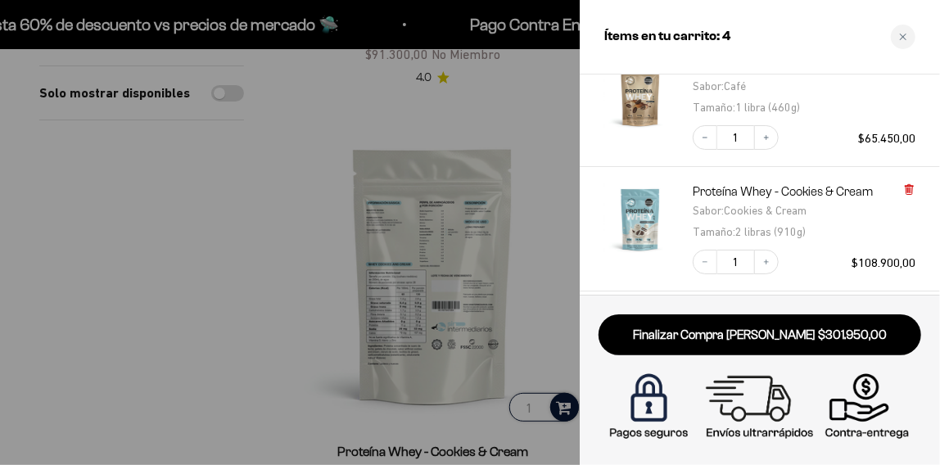
click at [905, 192] on icon at bounding box center [909, 189] width 12 height 12
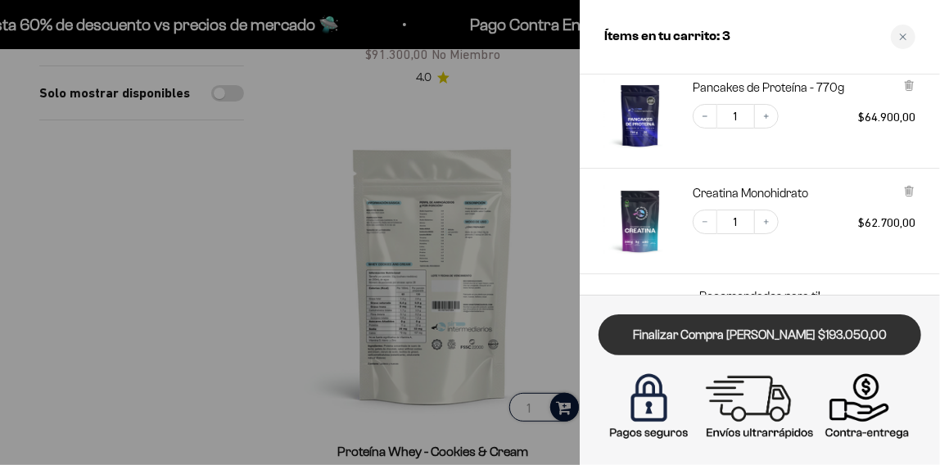
scroll to position [233, 0]
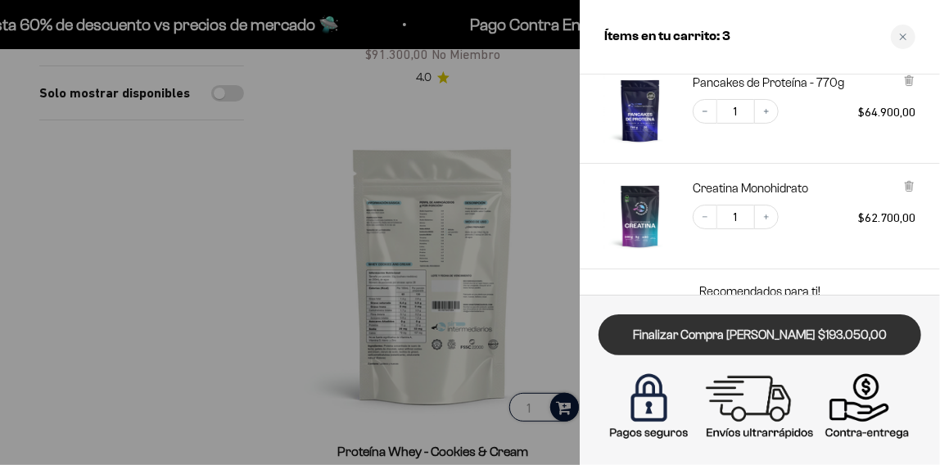
click at [763, 328] on link "Finalizar Compra Segura $193.050,00" at bounding box center [760, 335] width 323 height 42
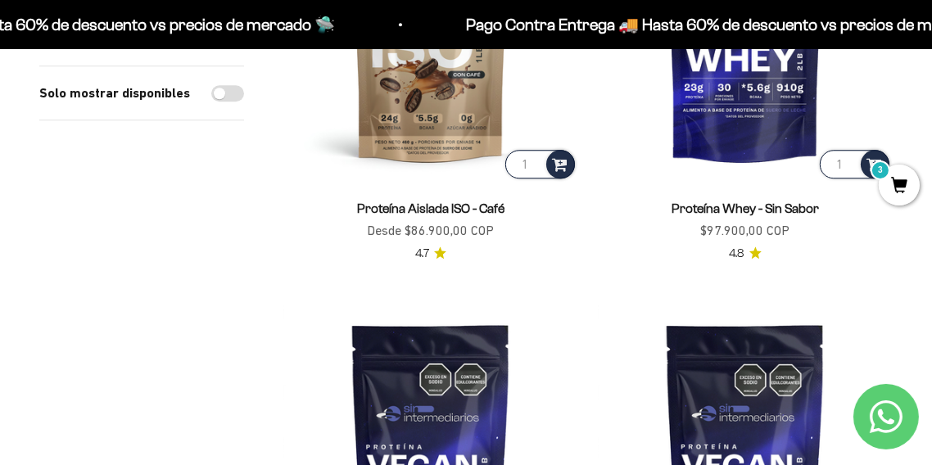
scroll to position [4722, 0]
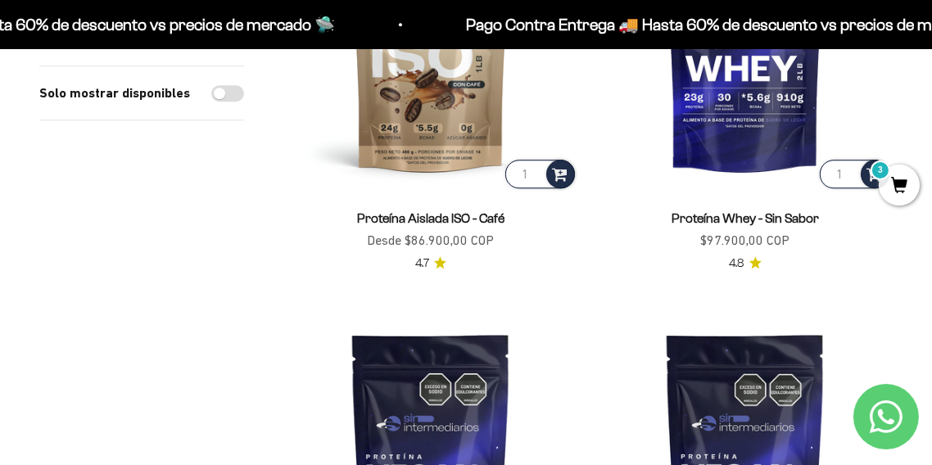
click at [229, 93] on input "Solo mostrar disponibles" at bounding box center [227, 93] width 33 height 16
checkbox input "true"
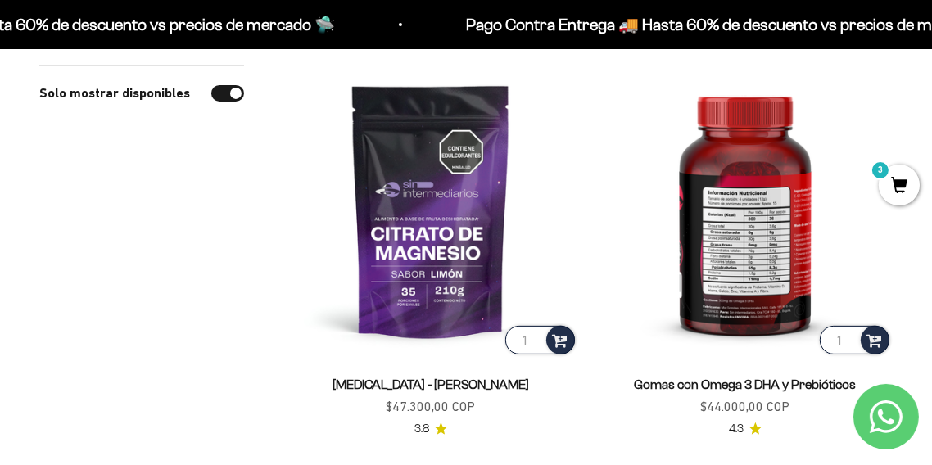
scroll to position [629, 0]
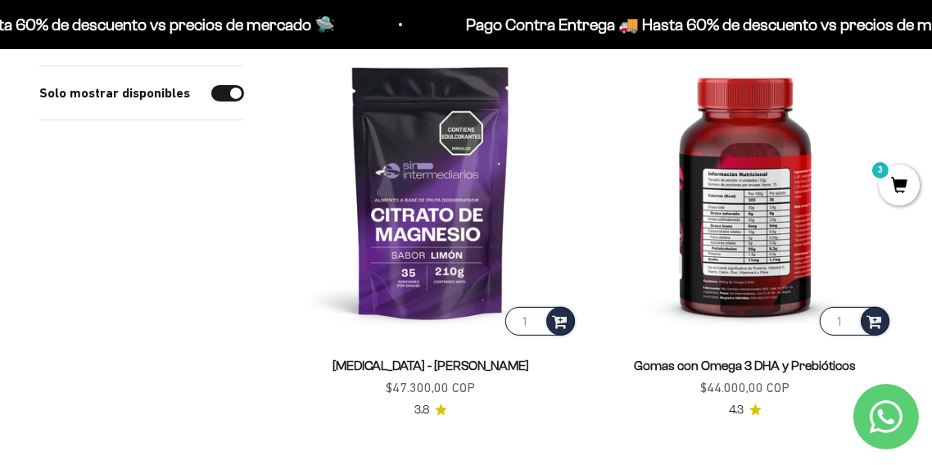
click at [752, 287] on img at bounding box center [745, 191] width 295 height 295
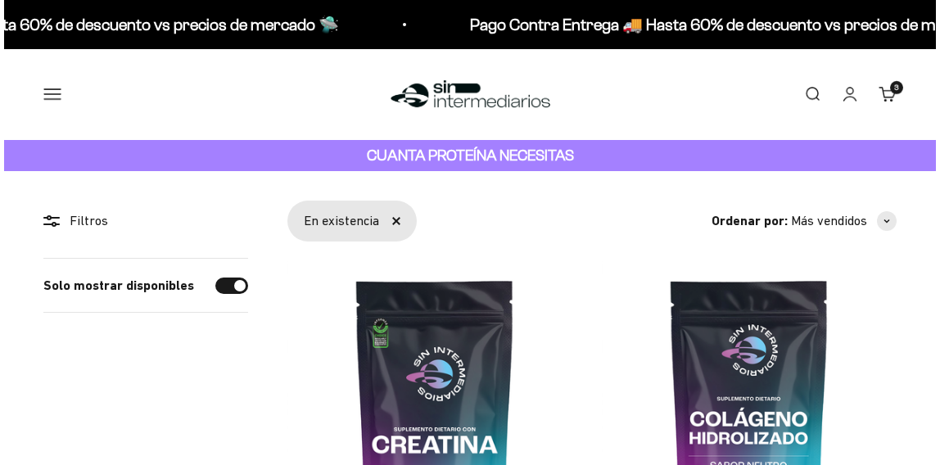
scroll to position [629, 0]
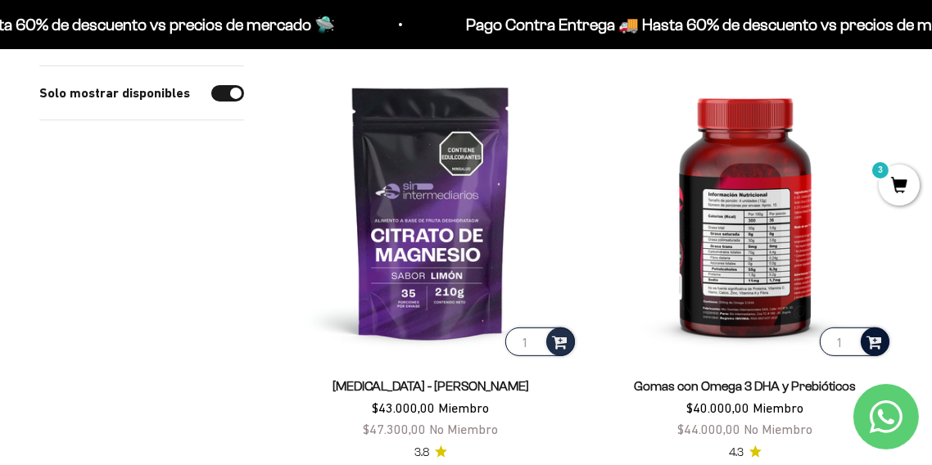
click at [881, 344] on span at bounding box center [874, 341] width 16 height 19
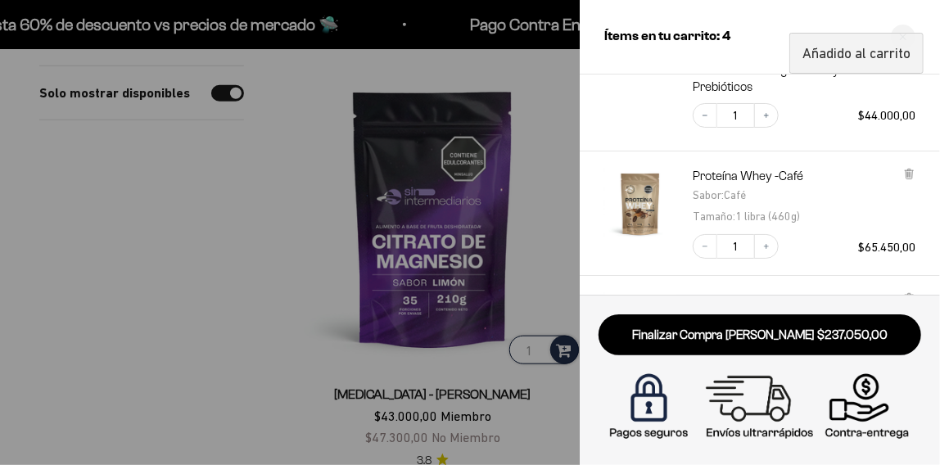
scroll to position [127, 0]
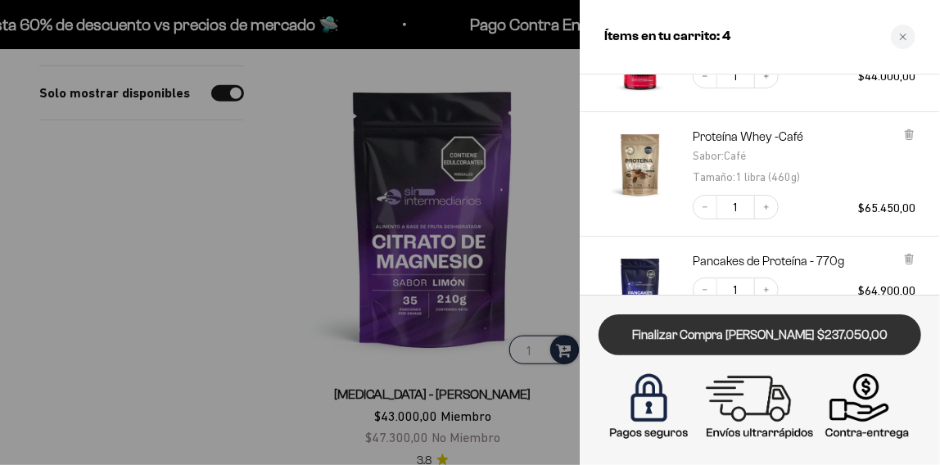
click at [719, 336] on link "Finalizar Compra [PERSON_NAME] $237.050,00" at bounding box center [760, 335] width 323 height 42
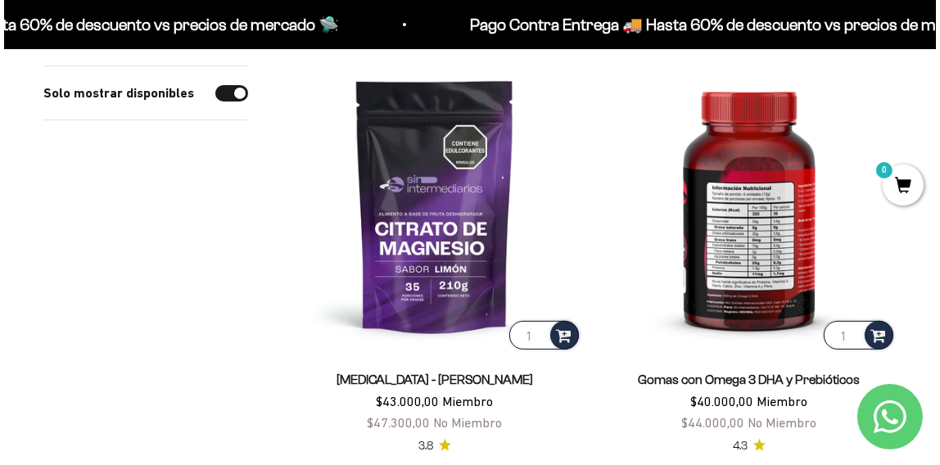
scroll to position [647, 0]
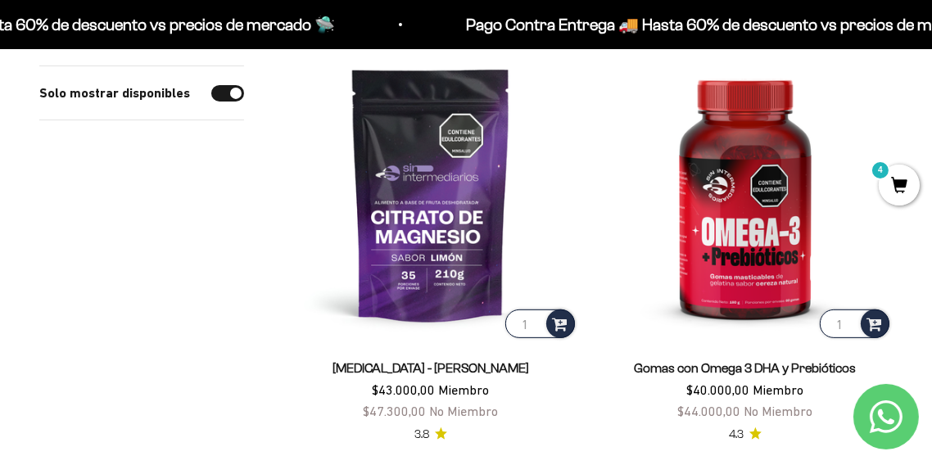
click at [891, 175] on span "4" at bounding box center [899, 185] width 41 height 41
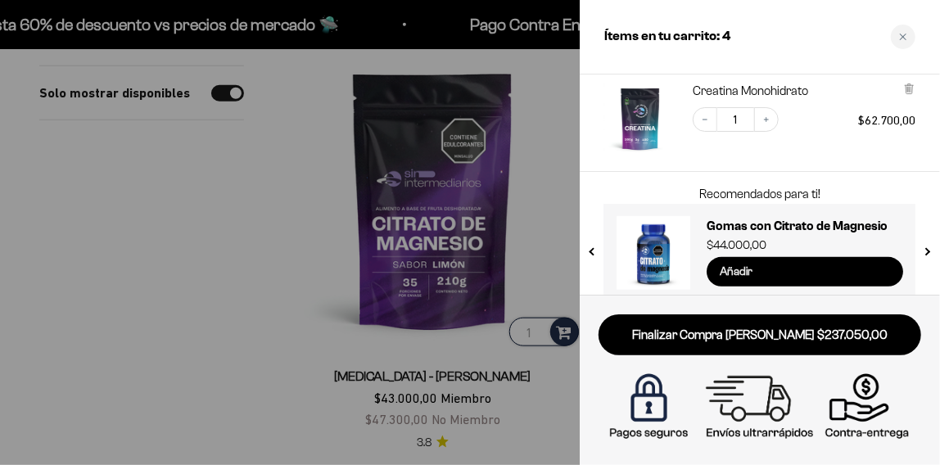
scroll to position [421, 0]
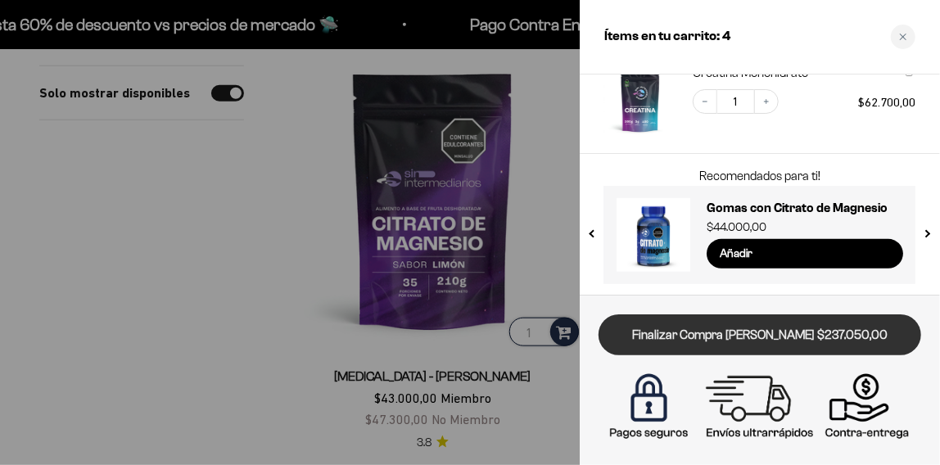
click at [784, 330] on link "Finalizar Compra [PERSON_NAME] $237.050,00" at bounding box center [760, 335] width 323 height 42
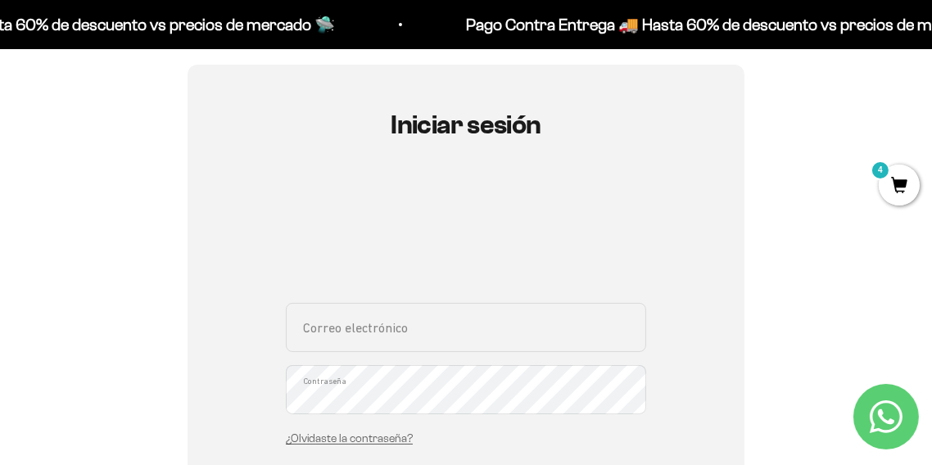
scroll to position [145, 0]
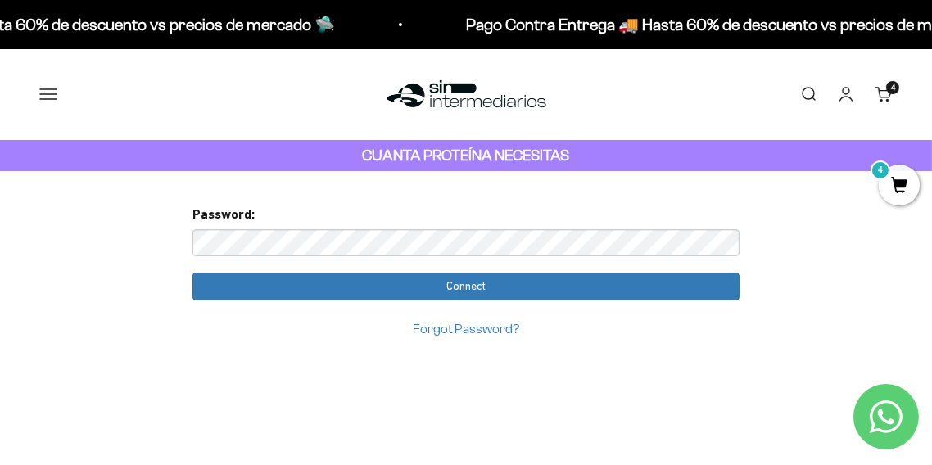
click at [695, 79] on div "Menú [GEOGRAPHIC_DATA] Inicio Comprar Proteínas Ver Todos Whey Iso Vegan Pancak…" at bounding box center [466, 94] width 932 height 91
drag, startPoint x: 939, startPoint y: 5, endPoint x: 590, endPoint y: 185, distance: 392.7
click at [590, 185] on div "Too many requests. Please try again later. Username: [EMAIL_ADDRESS][DOMAIN_NAM…" at bounding box center [465, 335] width 573 height 328
click at [897, 179] on span "4" at bounding box center [899, 185] width 41 height 41
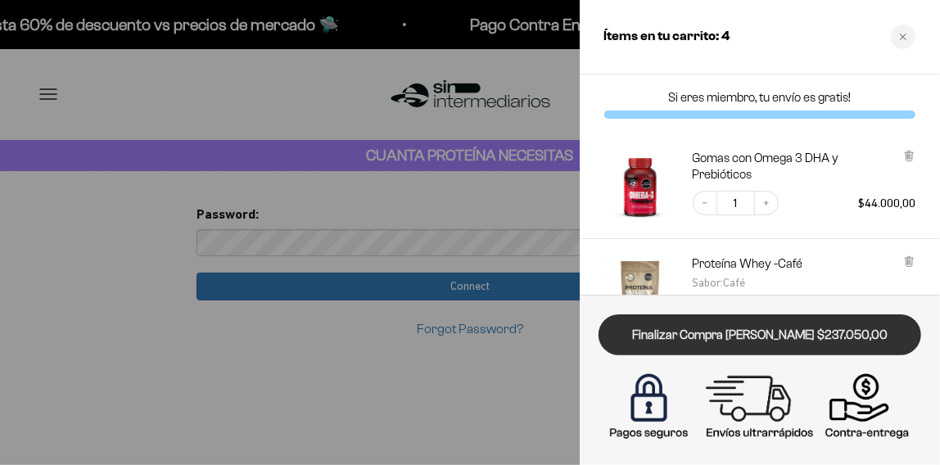
click at [731, 328] on link "Finalizar Compra [PERSON_NAME] $237.050,00" at bounding box center [760, 335] width 323 height 42
